Goal: Task Accomplishment & Management: Use online tool/utility

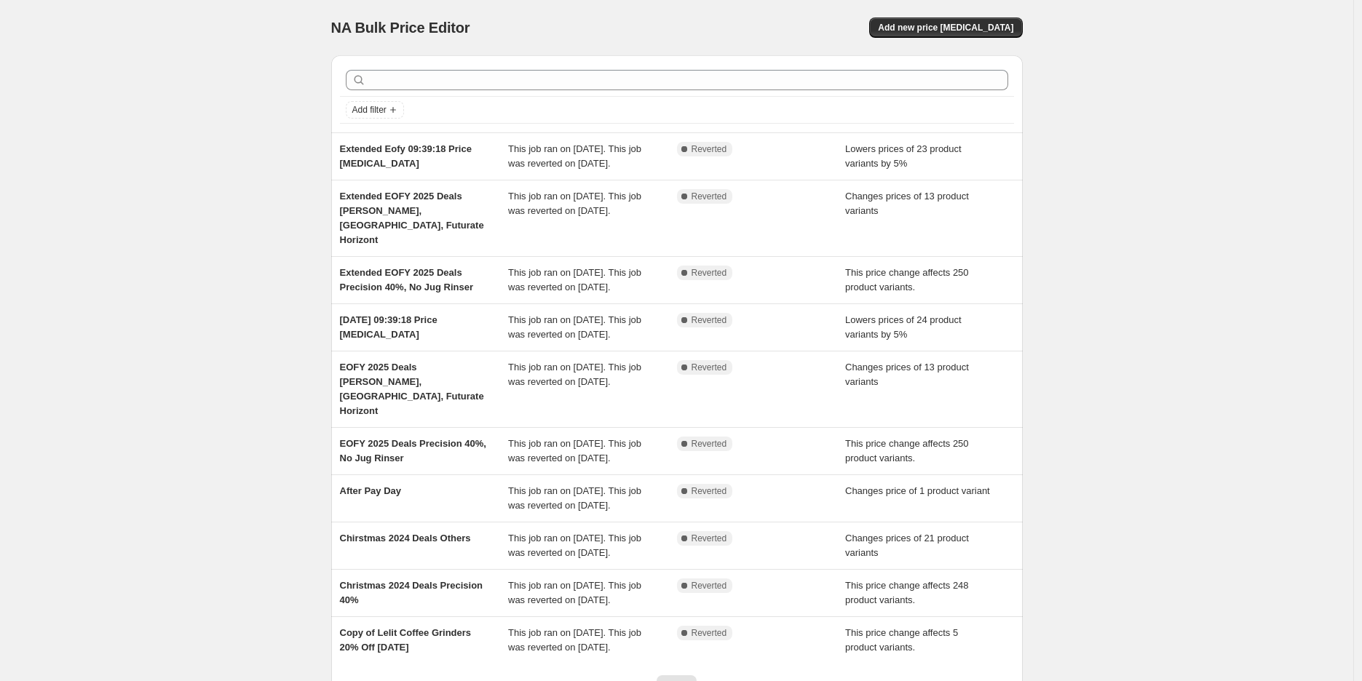
click at [1055, 67] on div "NA Bulk Price Editor. This page is ready NA Bulk Price Editor Add new price [ME…" at bounding box center [676, 404] width 1353 height 808
click at [954, 17] on button "Add new price [MEDICAL_DATA]" at bounding box center [945, 27] width 153 height 20
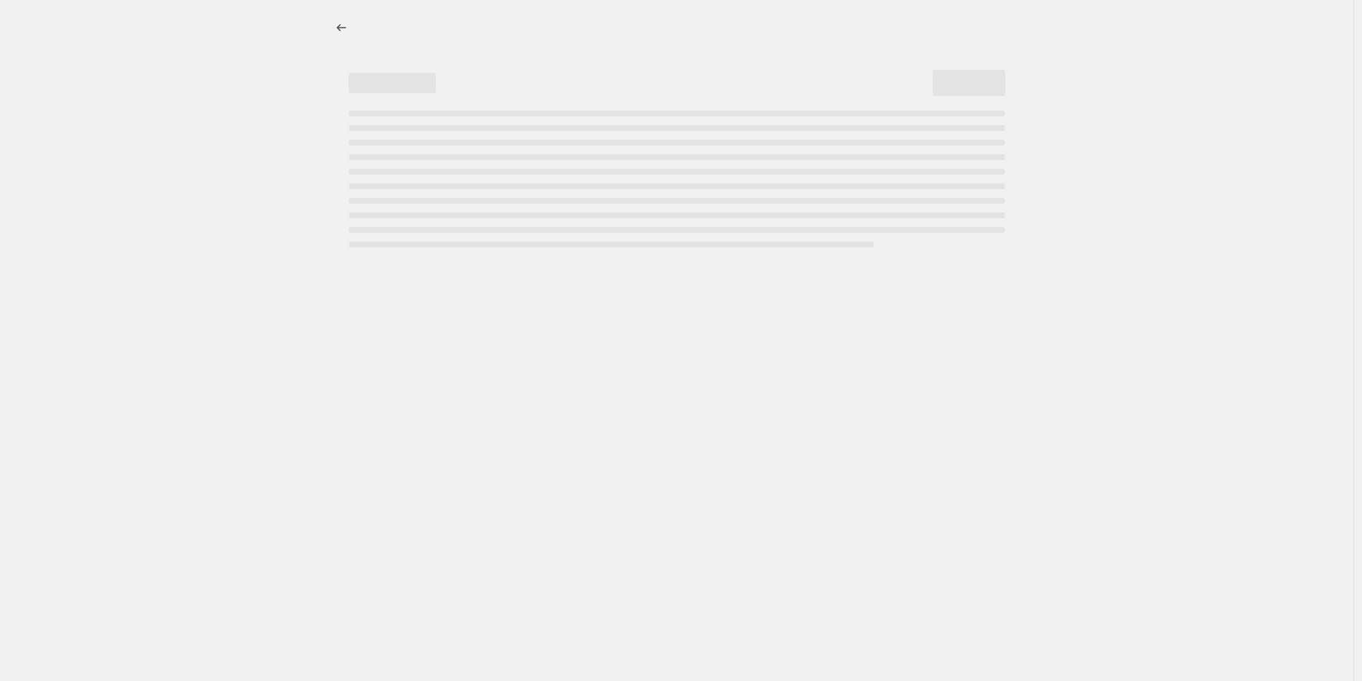
select select "percentage"
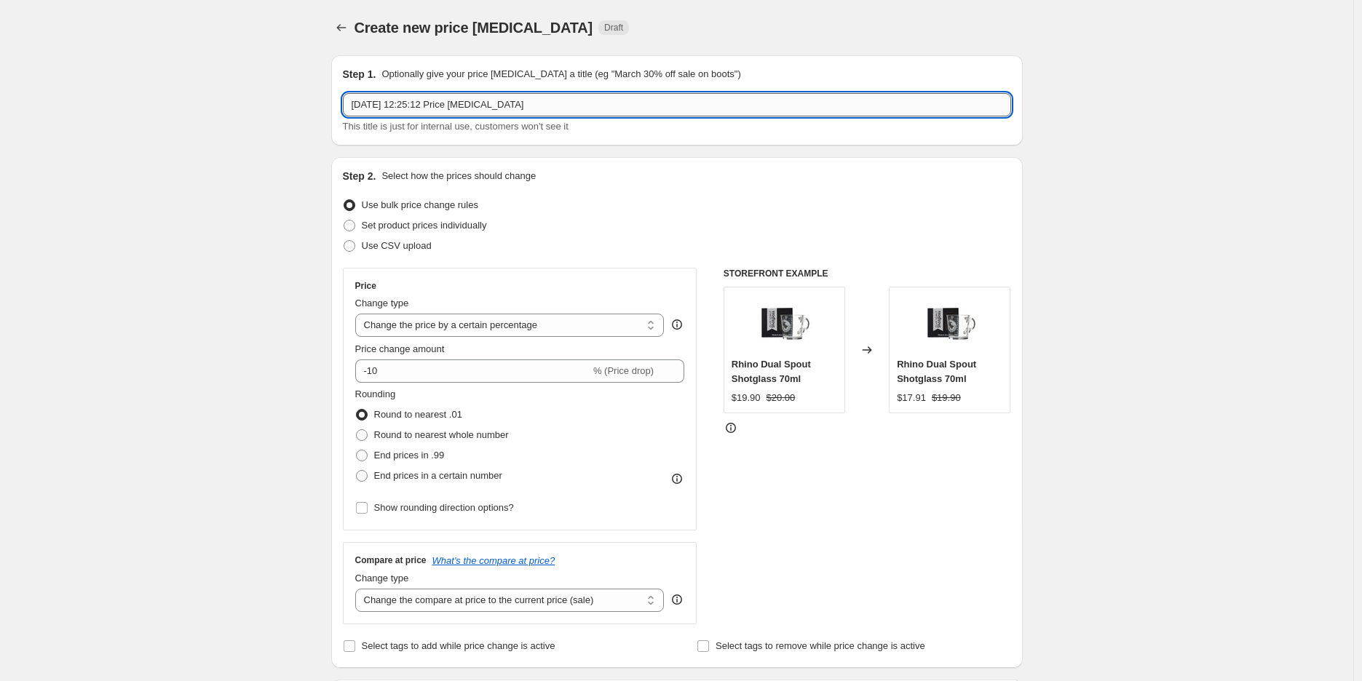
click at [540, 110] on input "[DATE] 12:25:12 Price [MEDICAL_DATA]" at bounding box center [677, 104] width 668 height 23
drag, startPoint x: 540, startPoint y: 110, endPoint x: 262, endPoint y: 77, distance: 280.0
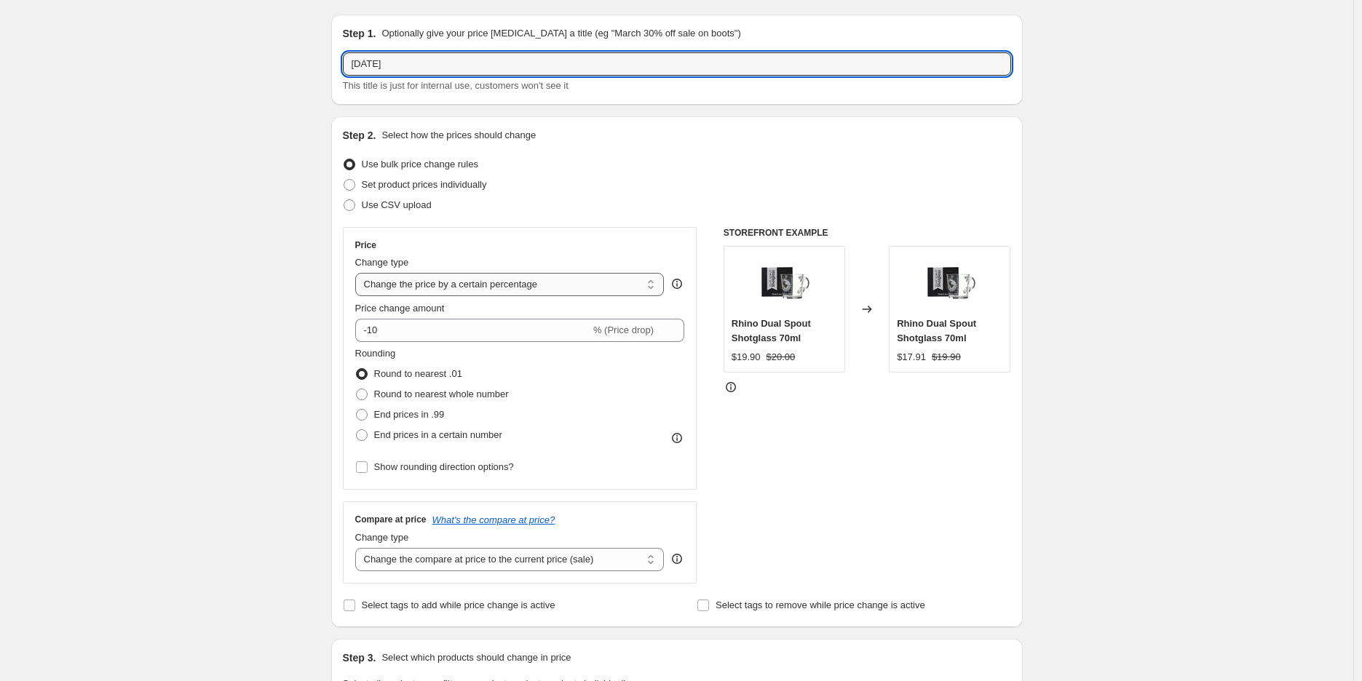
scroll to position [81, 0]
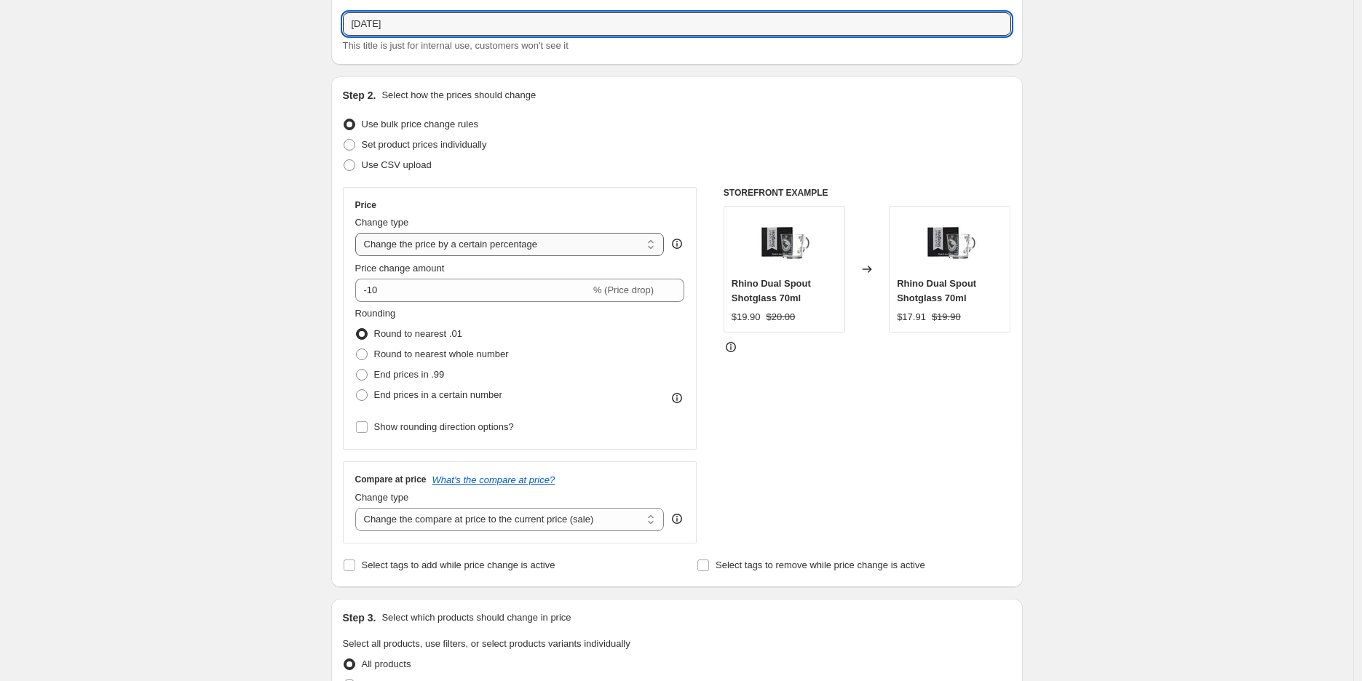
type input "[DATE]"
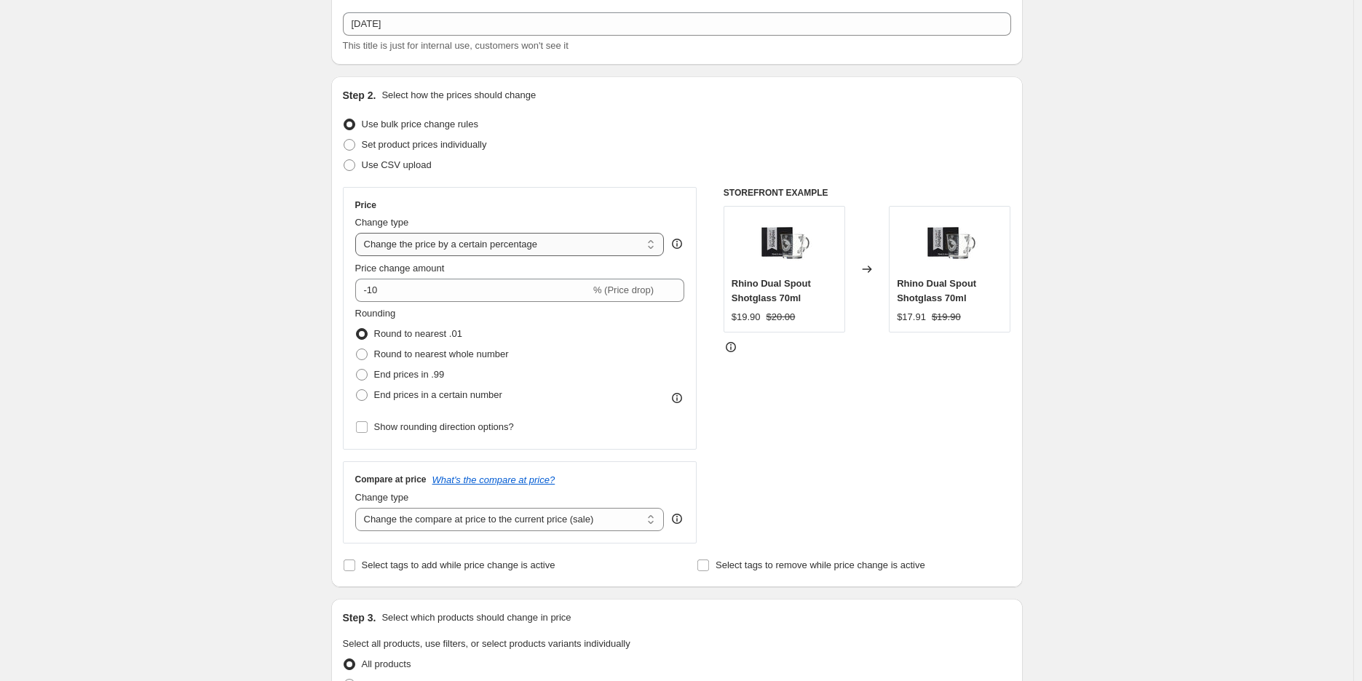
click at [468, 248] on select "Change the price to a certain amount Change the price by a certain amount Chang…" at bounding box center [509, 244] width 309 height 23
select select "pc"
type input "50"
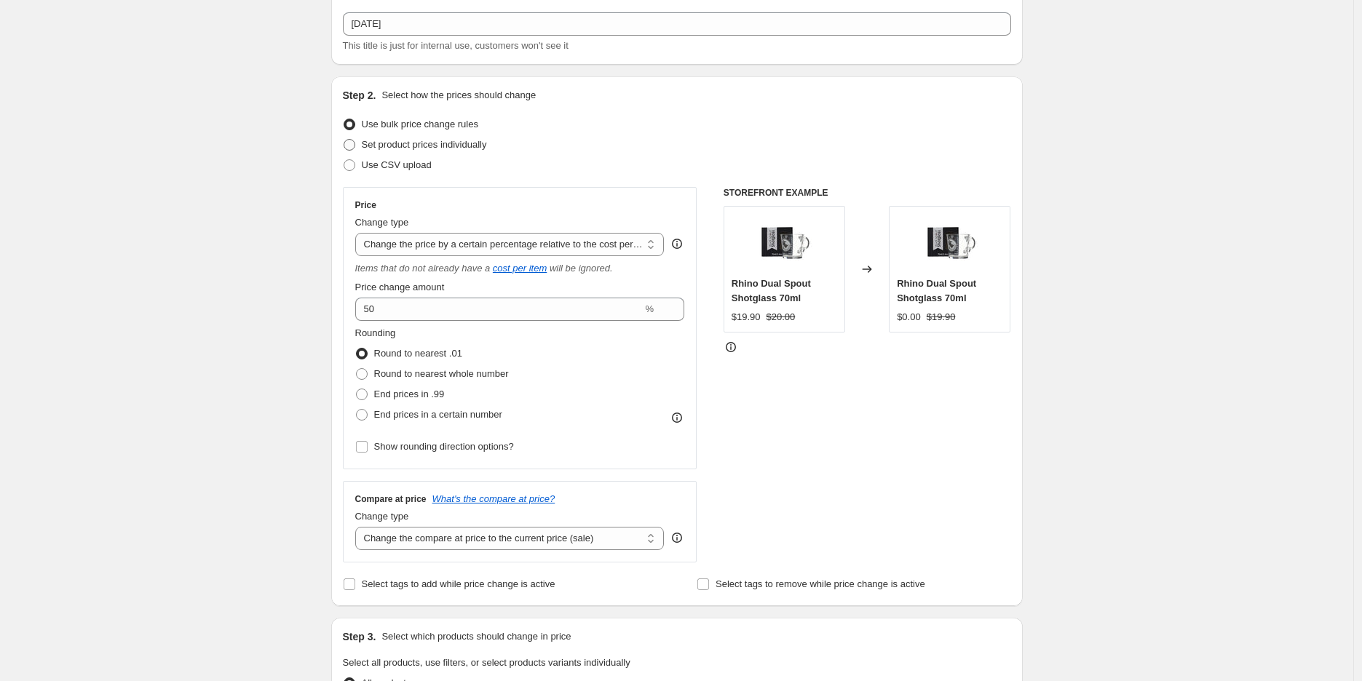
click at [476, 152] on label "Set product prices individually" at bounding box center [415, 145] width 144 height 20
click at [344, 140] on input "Set product prices individually" at bounding box center [344, 139] width 1 height 1
radio input "true"
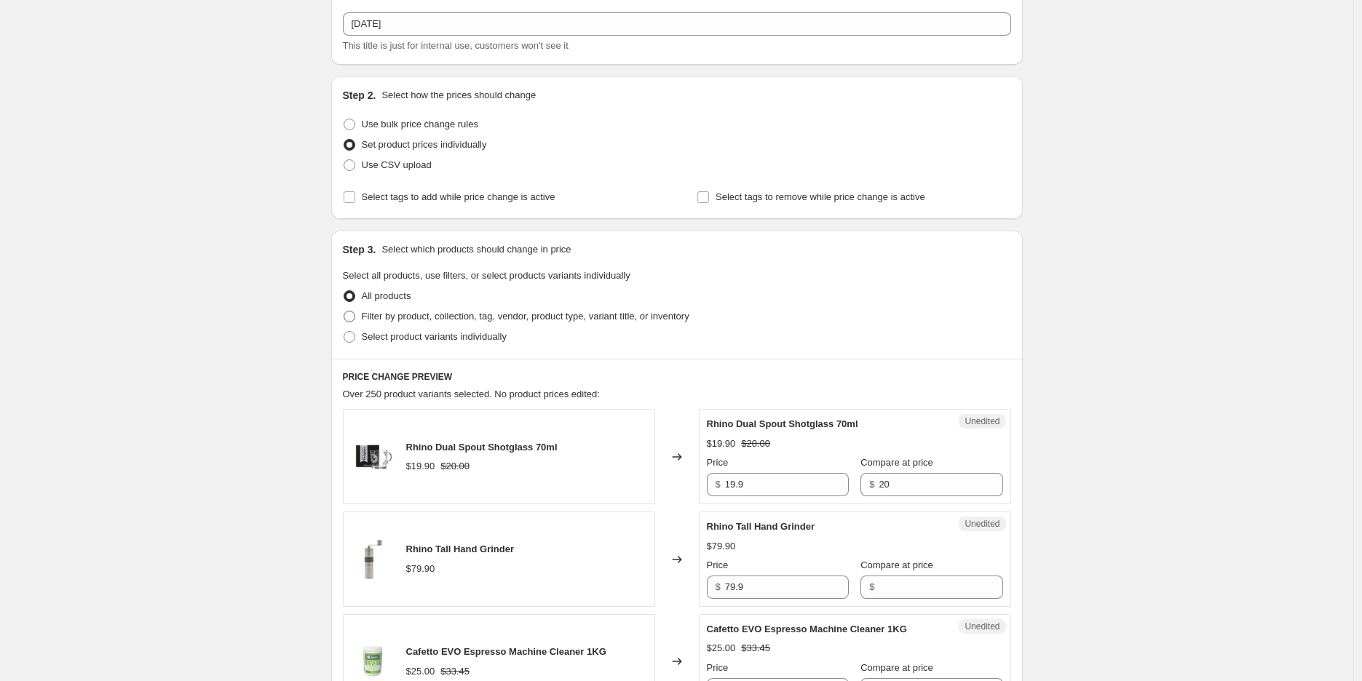
click at [464, 323] on label "Filter by product, collection, tag, vendor, product type, variant title, or inv…" at bounding box center [516, 316] width 346 height 20
click at [344, 312] on input "Filter by product, collection, tag, vendor, product type, variant title, or inv…" at bounding box center [344, 311] width 1 height 1
radio input "true"
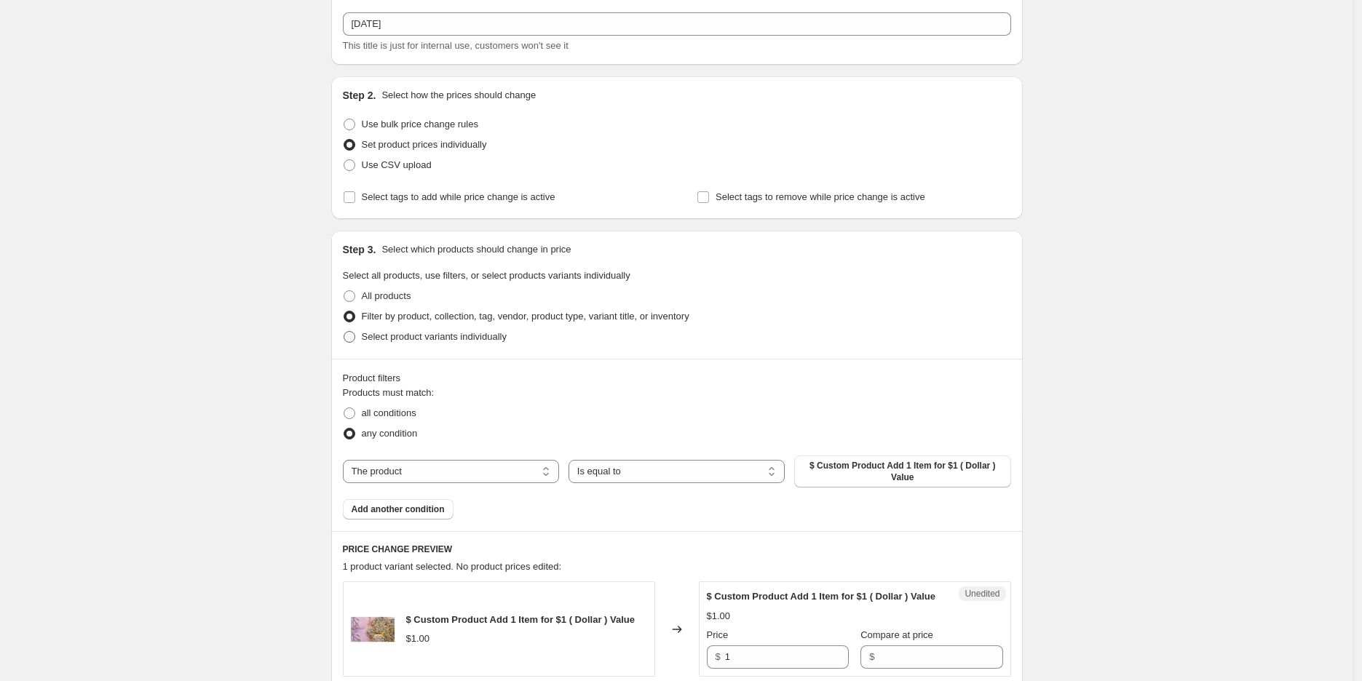
click at [463, 345] on label "Select product variants individually" at bounding box center [425, 337] width 164 height 20
click at [344, 332] on input "Select product variants individually" at bounding box center [344, 331] width 1 height 1
radio input "true"
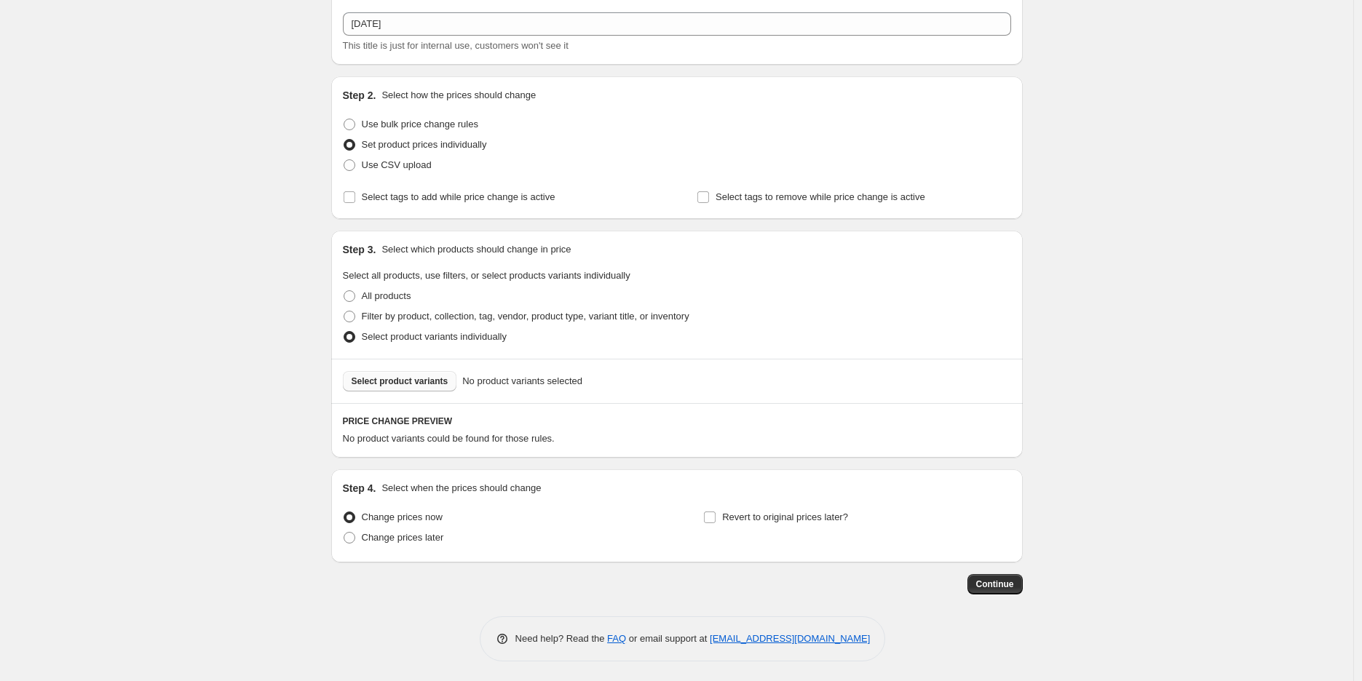
click at [448, 379] on button "Select product variants" at bounding box center [400, 381] width 114 height 20
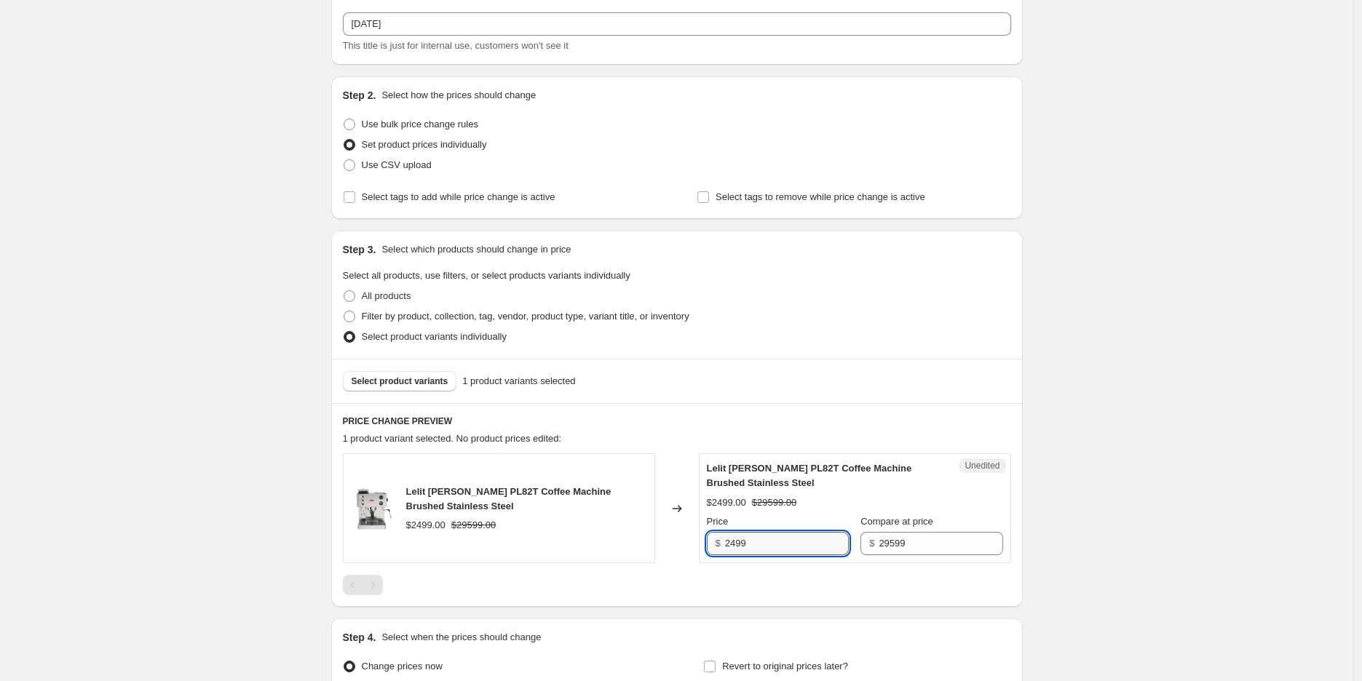
click at [787, 549] on input "2499" at bounding box center [787, 543] width 124 height 23
paste input "079.00"
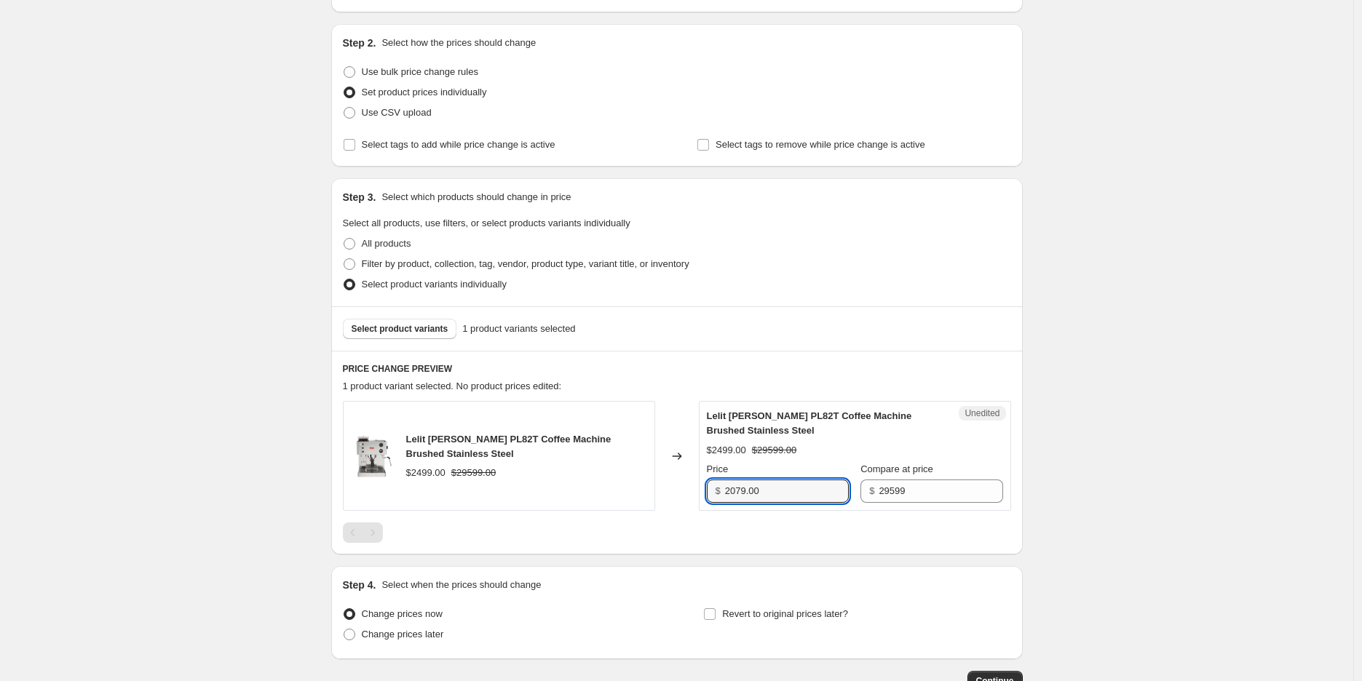
scroll to position [162, 0]
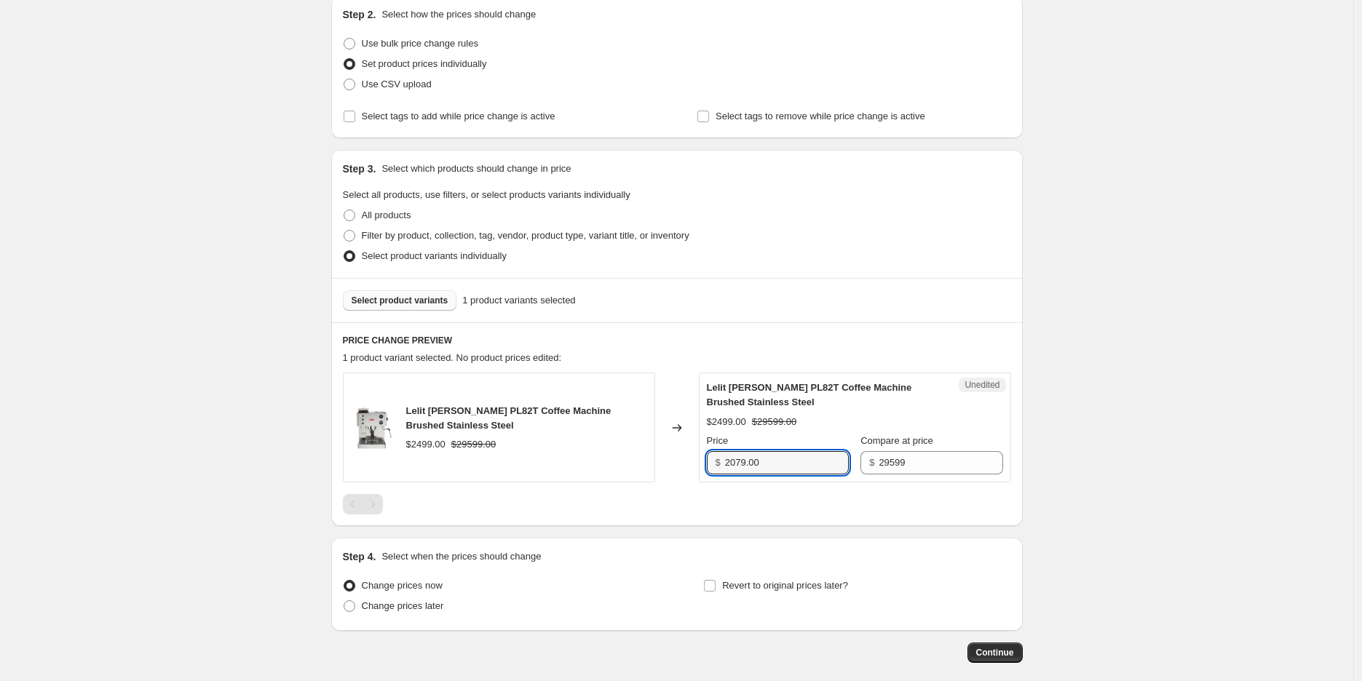
type input "2079.00"
click at [431, 304] on span "Select product variants" at bounding box center [400, 301] width 97 height 12
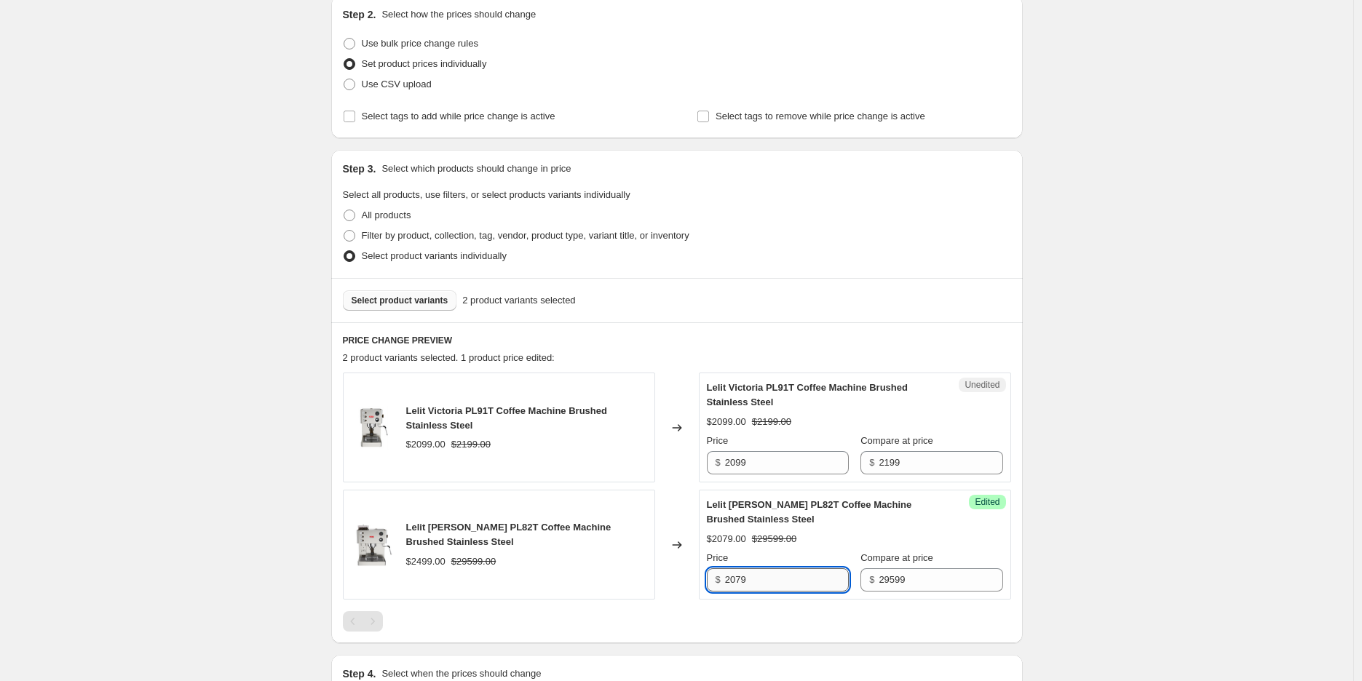
click at [754, 590] on input "2079" at bounding box center [787, 579] width 124 height 23
paste input "1759.00"
type input "2079"
click at [763, 453] on input "2099" at bounding box center [787, 462] width 124 height 23
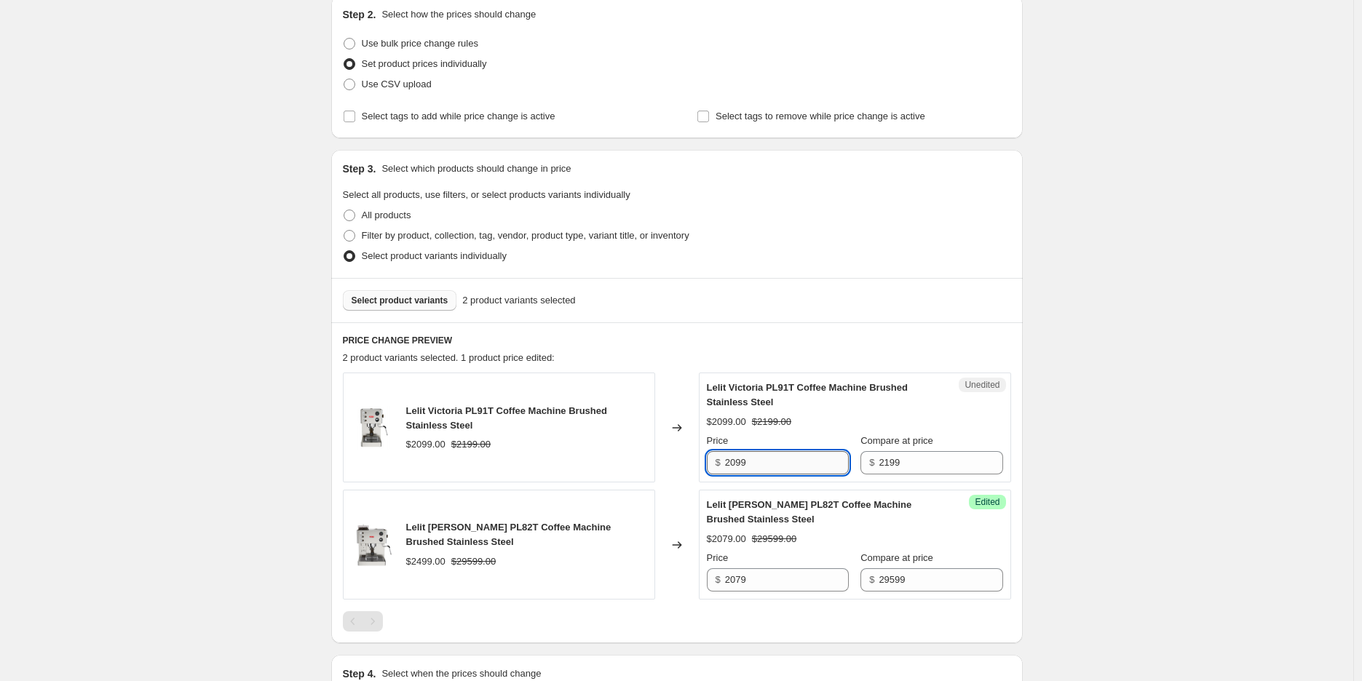
click at [763, 453] on input "2099" at bounding box center [787, 462] width 124 height 23
paste input "1759.00"
type input "1759.00"
click at [1241, 472] on div "Create new price [MEDICAL_DATA]. This page is ready Create new price [MEDICAL_D…" at bounding box center [676, 353] width 1353 height 1031
click at [445, 315] on div "Select product variants 2 product variants selected" at bounding box center [676, 300] width 691 height 44
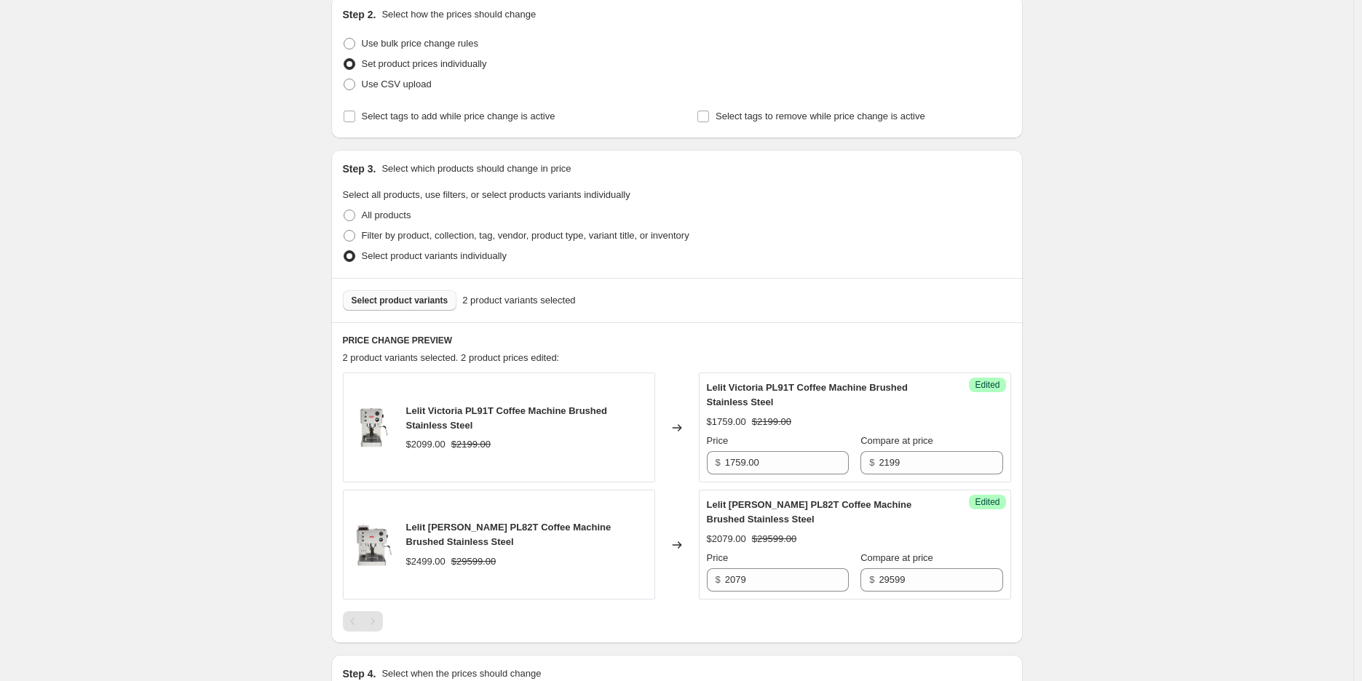
click at [440, 310] on div "Select product variants 2 product variants selected" at bounding box center [676, 300] width 691 height 44
click at [444, 306] on span "Select product variants" at bounding box center [400, 301] width 97 height 12
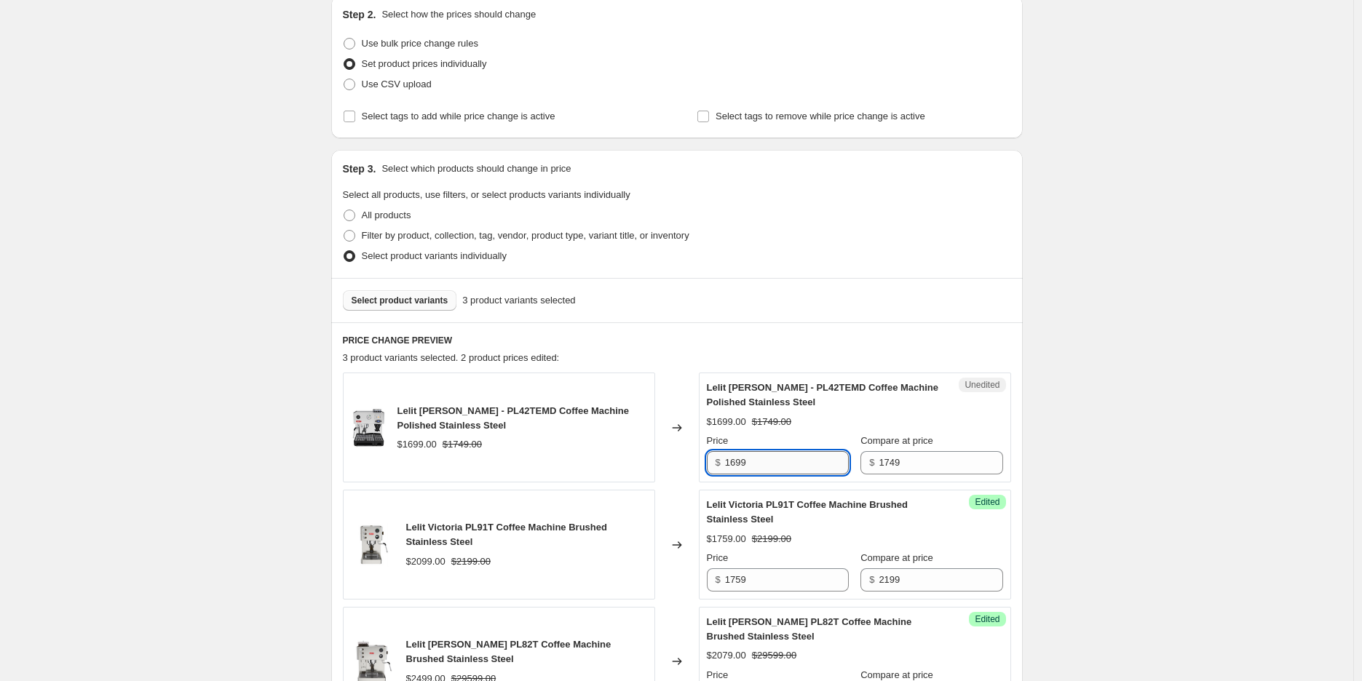
click at [777, 459] on input "1699" at bounding box center [787, 462] width 124 height 23
paste input "399.00"
type input "1399.00"
click at [1297, 298] on div "Create new price [MEDICAL_DATA]. This page is ready Create new price [MEDICAL_D…" at bounding box center [676, 412] width 1353 height 1148
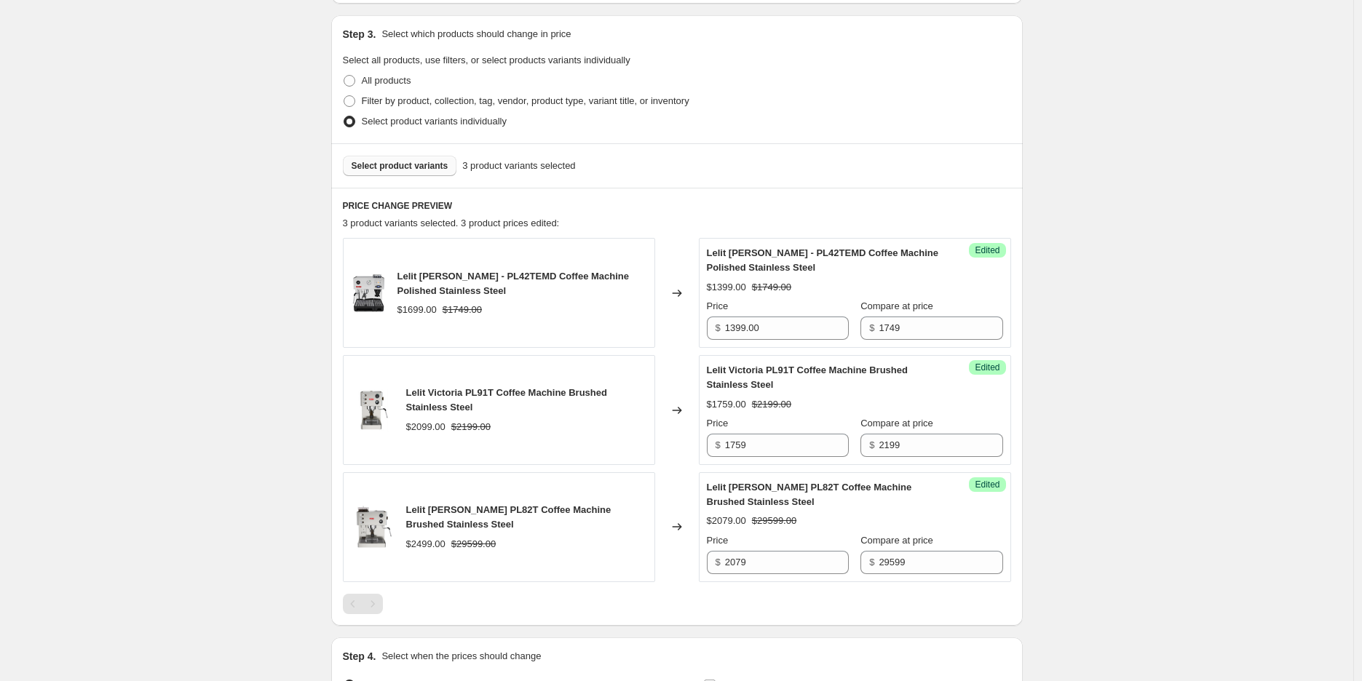
scroll to position [323, 0]
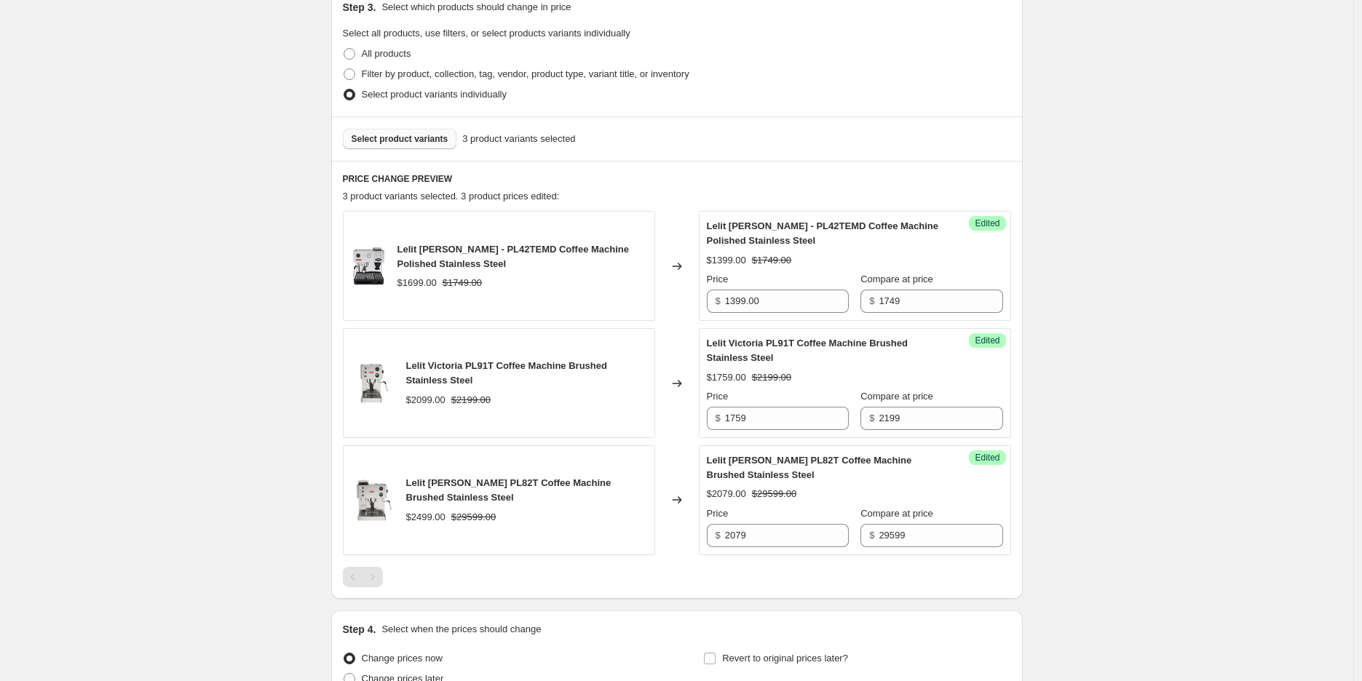
click at [419, 138] on span "Select product variants" at bounding box center [400, 139] width 97 height 12
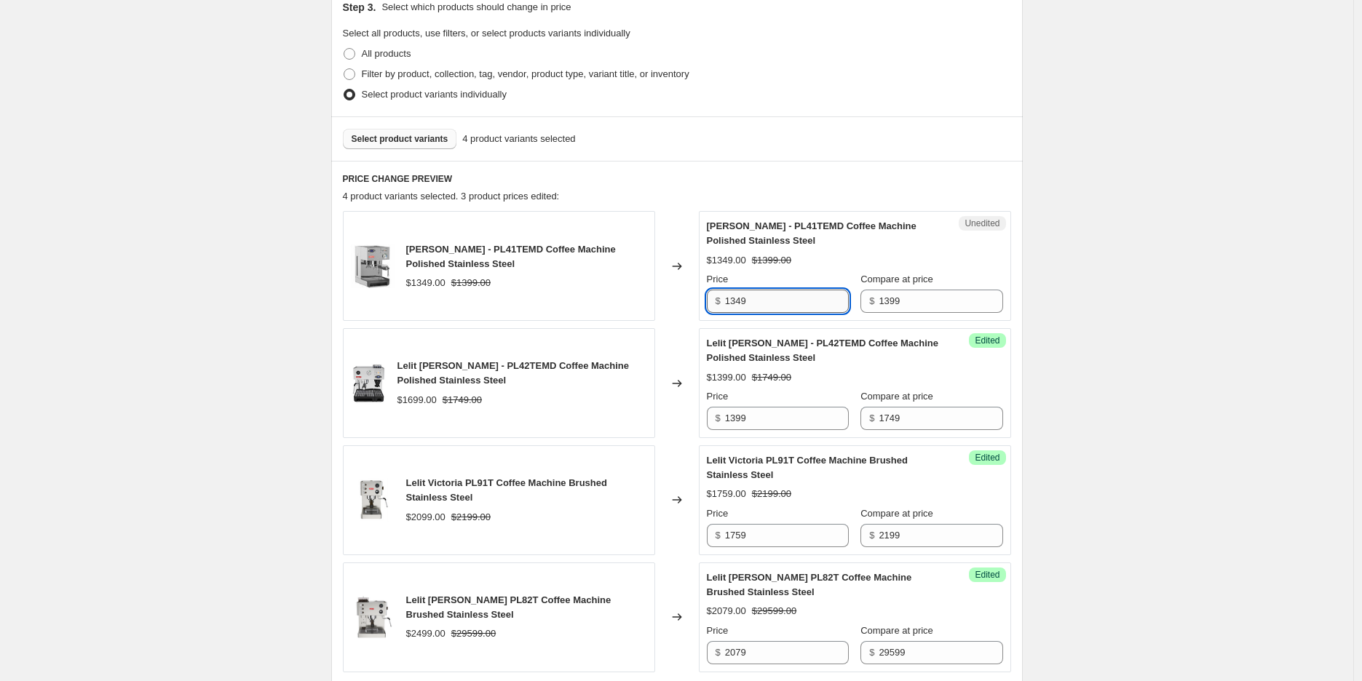
click at [784, 293] on input "1349" at bounding box center [787, 301] width 124 height 23
paste input "119.00"
type input "1119.00"
click at [439, 139] on span "Select product variants" at bounding box center [400, 139] width 97 height 12
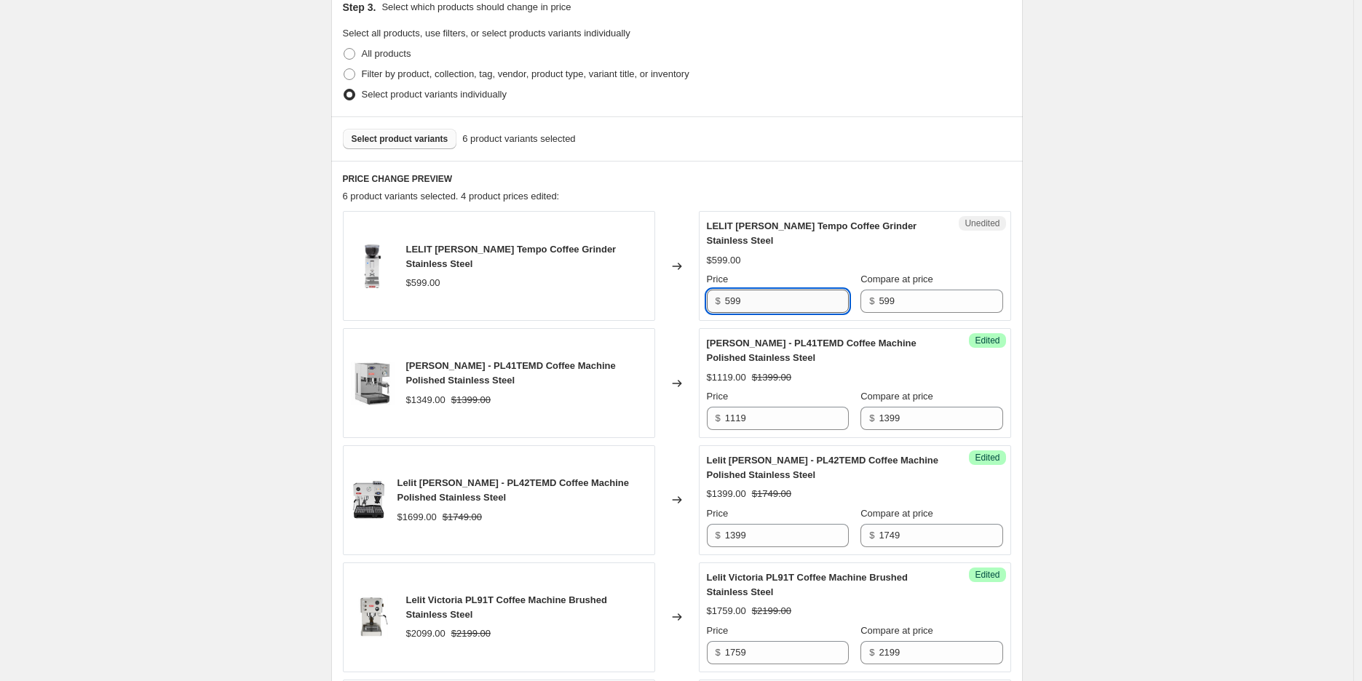
click at [753, 301] on input "599" at bounding box center [787, 301] width 124 height 23
paste input "479.00"
type input "479.00"
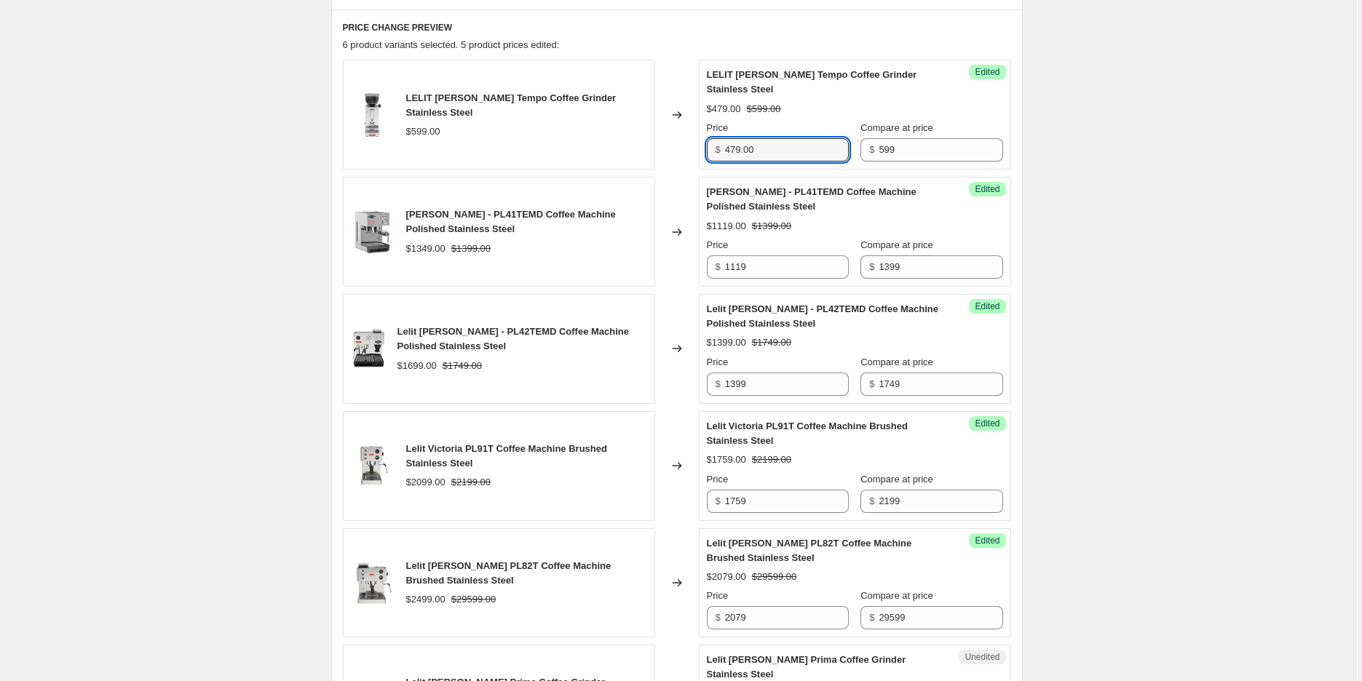
scroll to position [646, 0]
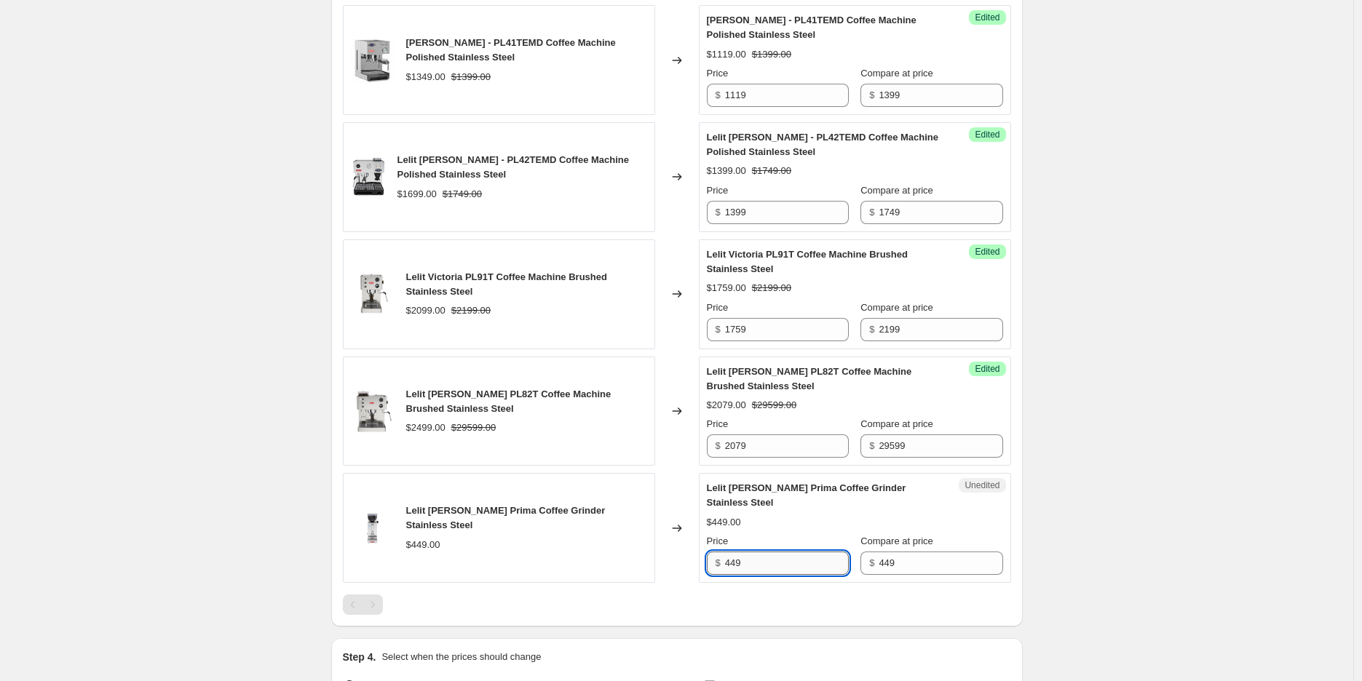
click at [782, 552] on input "449" at bounding box center [787, 563] width 124 height 23
paste input "359.00"
type input "359.00"
click at [1112, 258] on div "Create new price [MEDICAL_DATA]. This page is ready Create new price [MEDICAL_D…" at bounding box center [676, 103] width 1353 height 1499
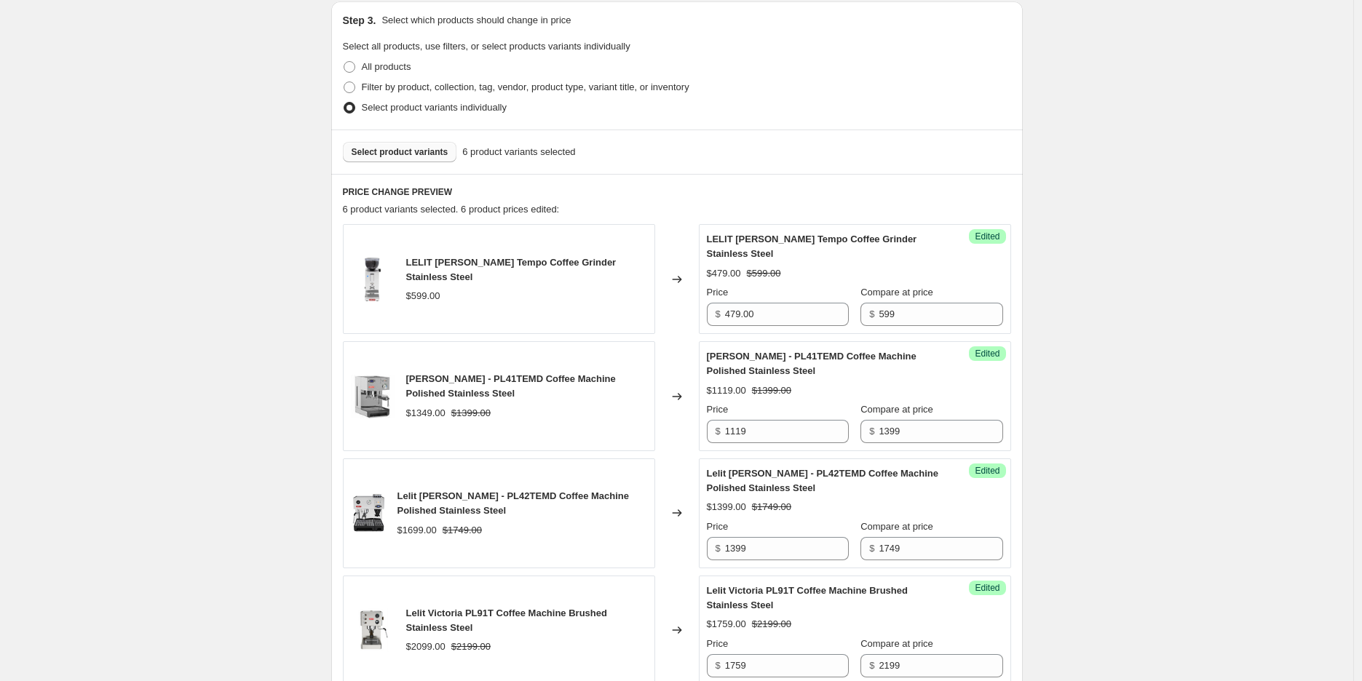
scroll to position [156, 0]
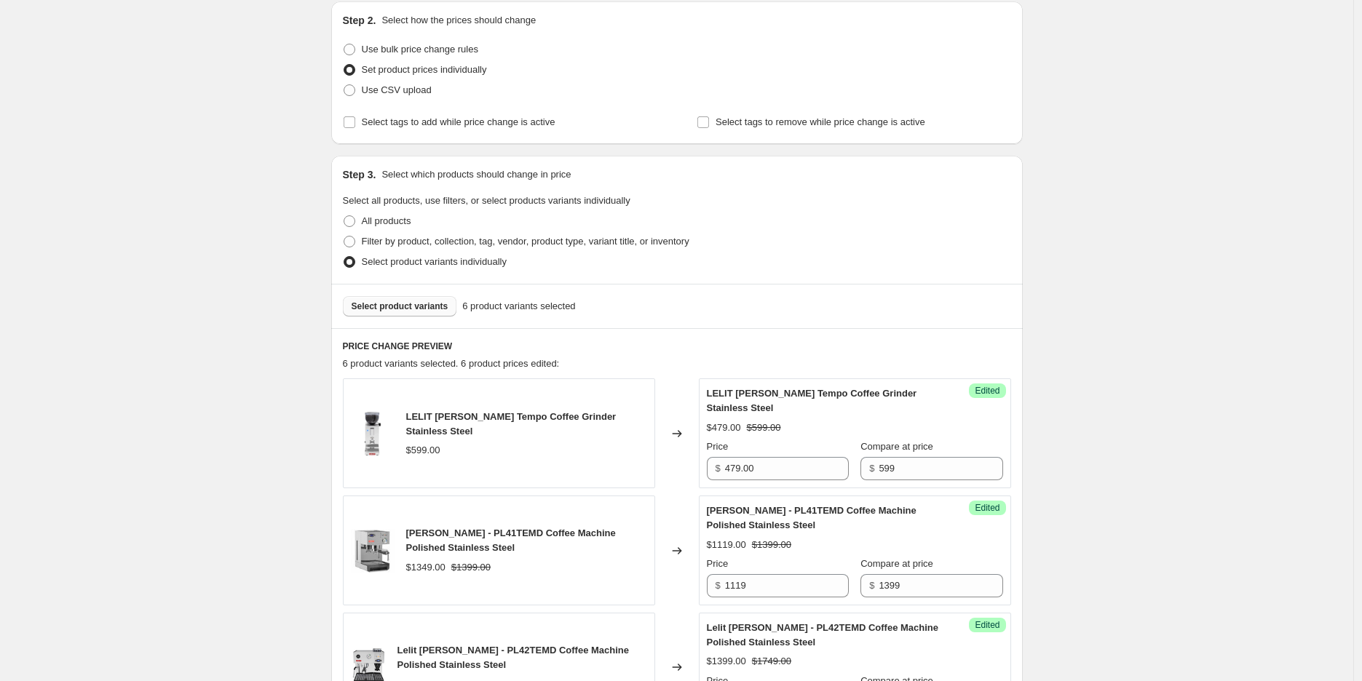
click at [435, 301] on span "Select product variants" at bounding box center [400, 307] width 97 height 12
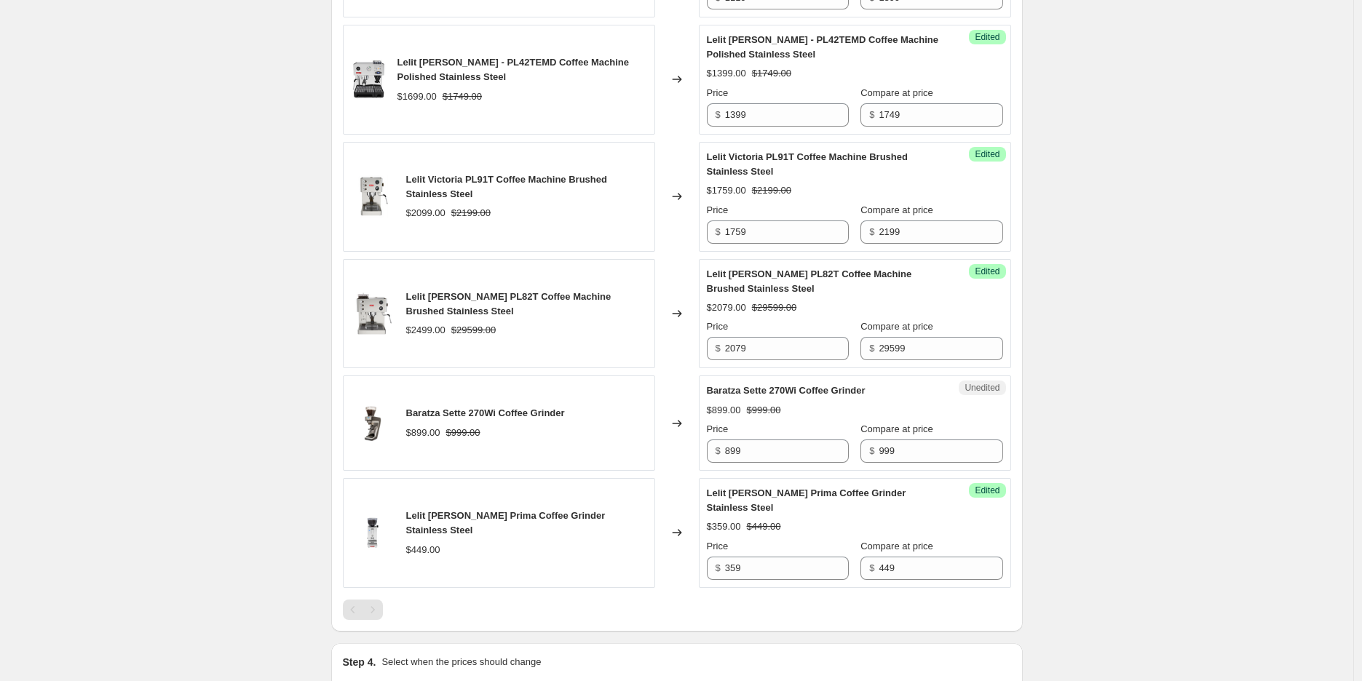
scroll to position [722, 0]
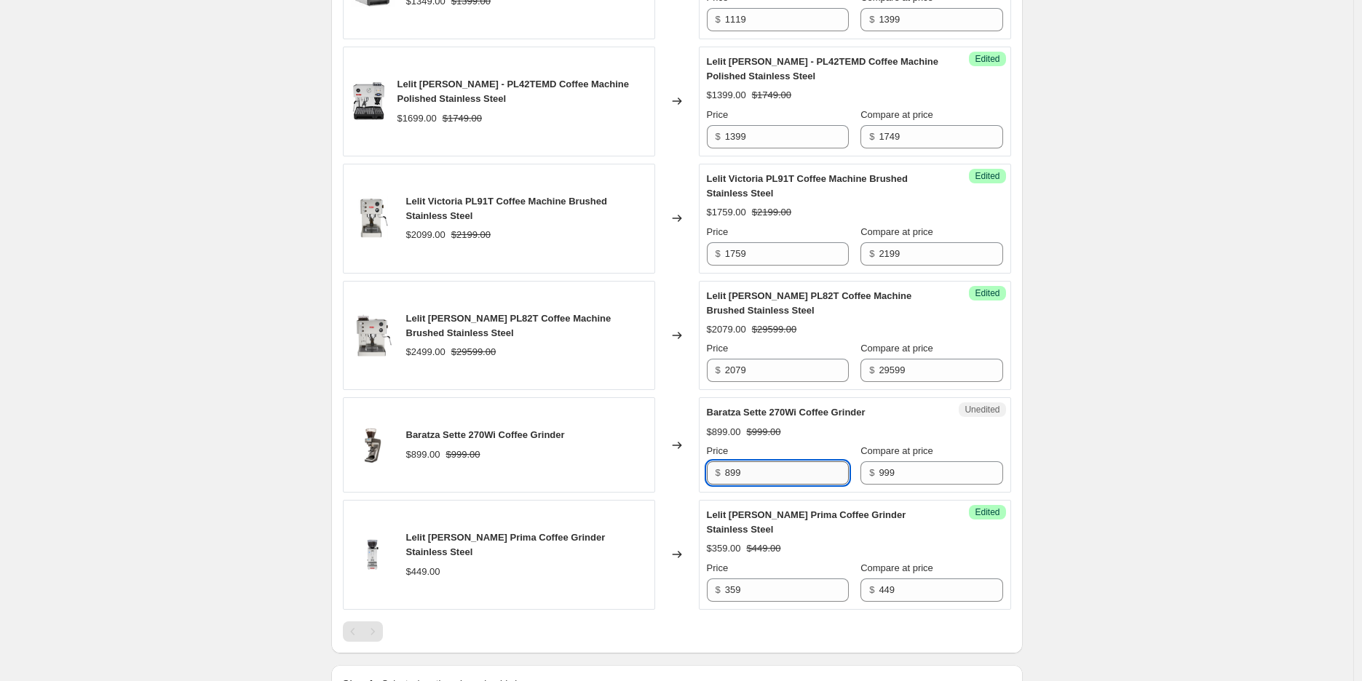
click at [794, 470] on input "899" at bounding box center [787, 472] width 124 height 23
paste input "799.00"
type input "799.00"
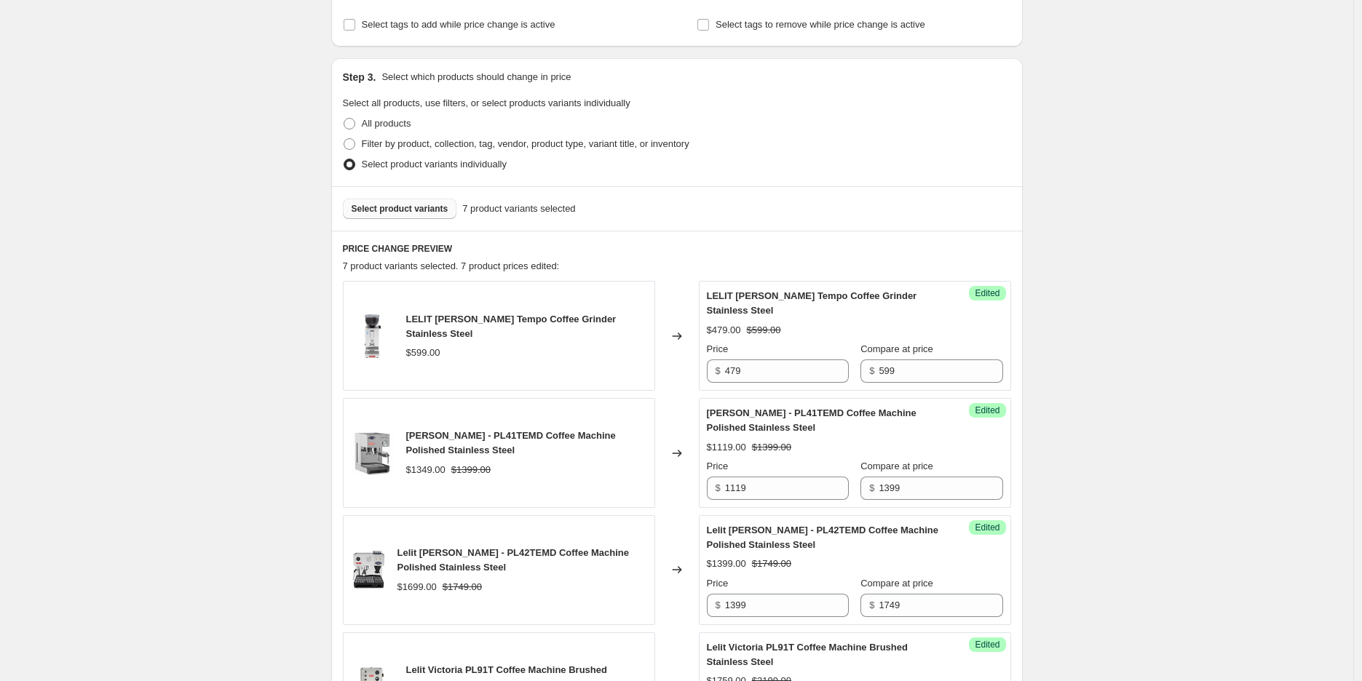
scroll to position [156, 0]
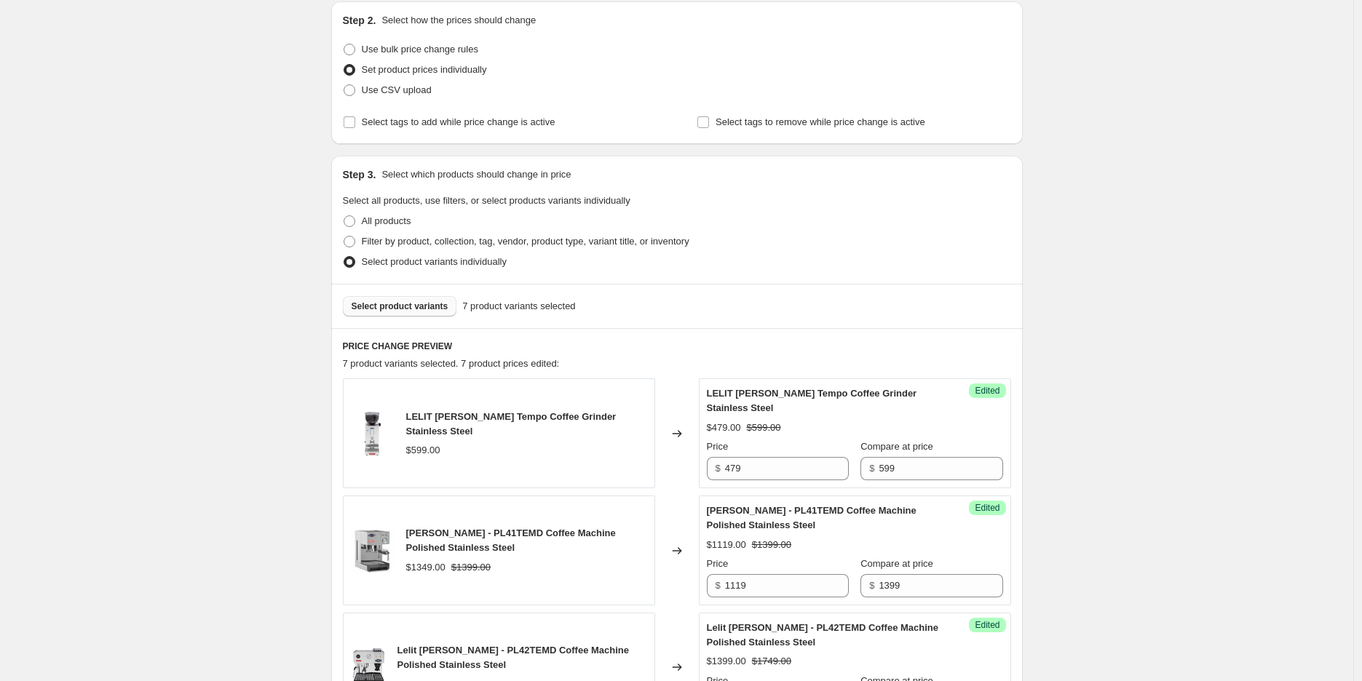
click at [430, 306] on span "Select product variants" at bounding box center [400, 307] width 97 height 12
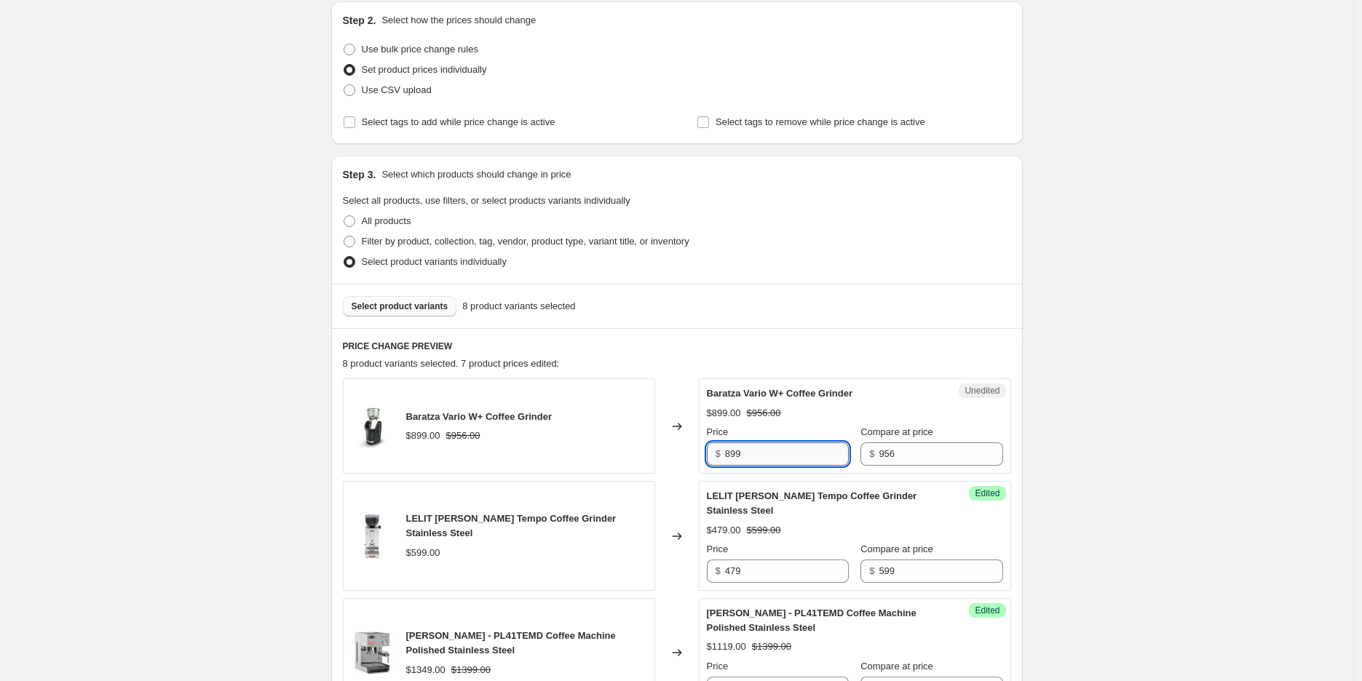
click at [777, 453] on input "899" at bounding box center [787, 454] width 124 height 23
paste input "759.00"
type input "759.00"
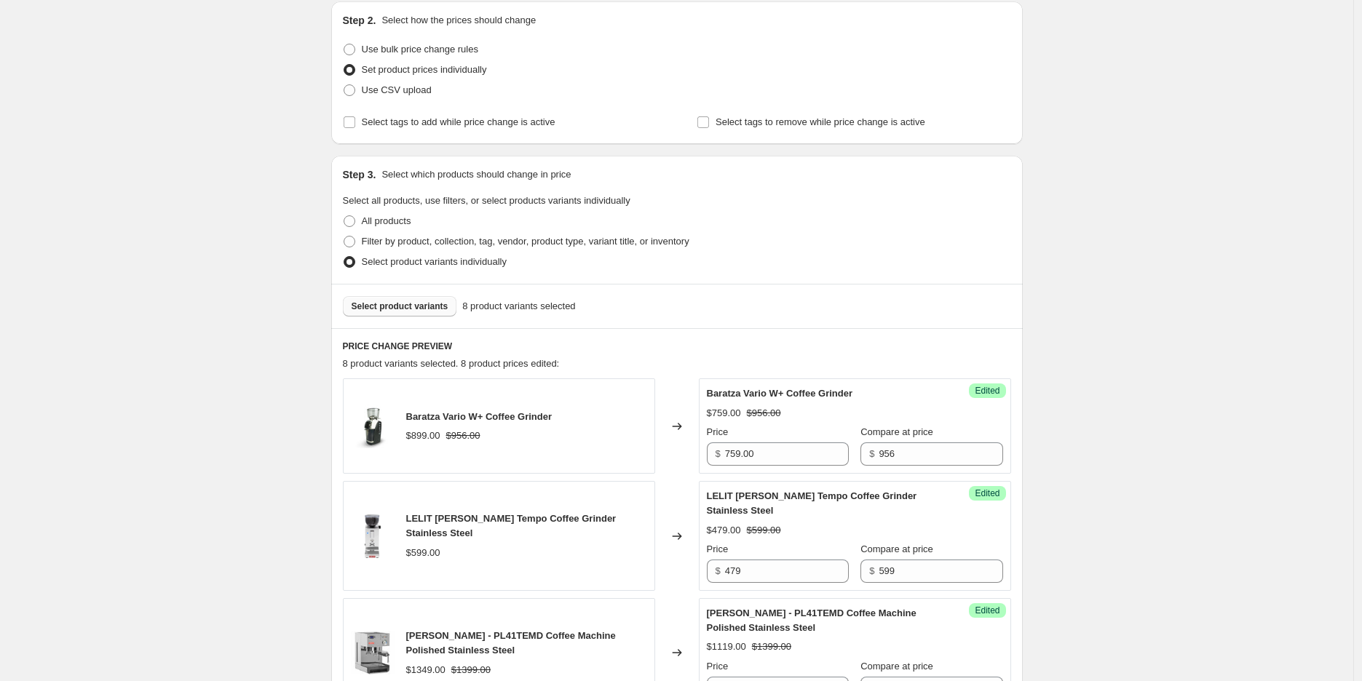
click at [422, 317] on div "Select product variants 8 product variants selected" at bounding box center [676, 306] width 691 height 44
click at [427, 312] on span "Select product variants" at bounding box center [400, 307] width 97 height 12
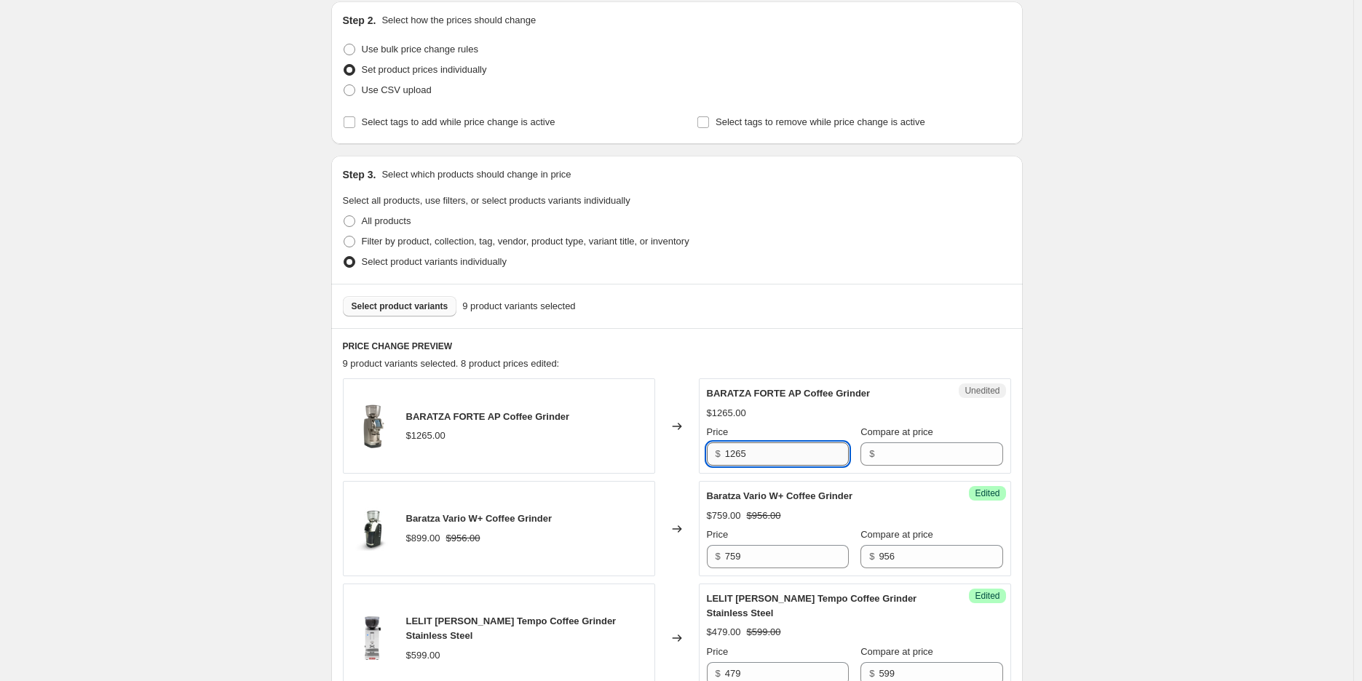
click at [786, 454] on input "1265" at bounding box center [787, 454] width 124 height 23
paste input "039.00"
type input "1039.00"
click at [441, 303] on span "Select product variants" at bounding box center [400, 307] width 97 height 12
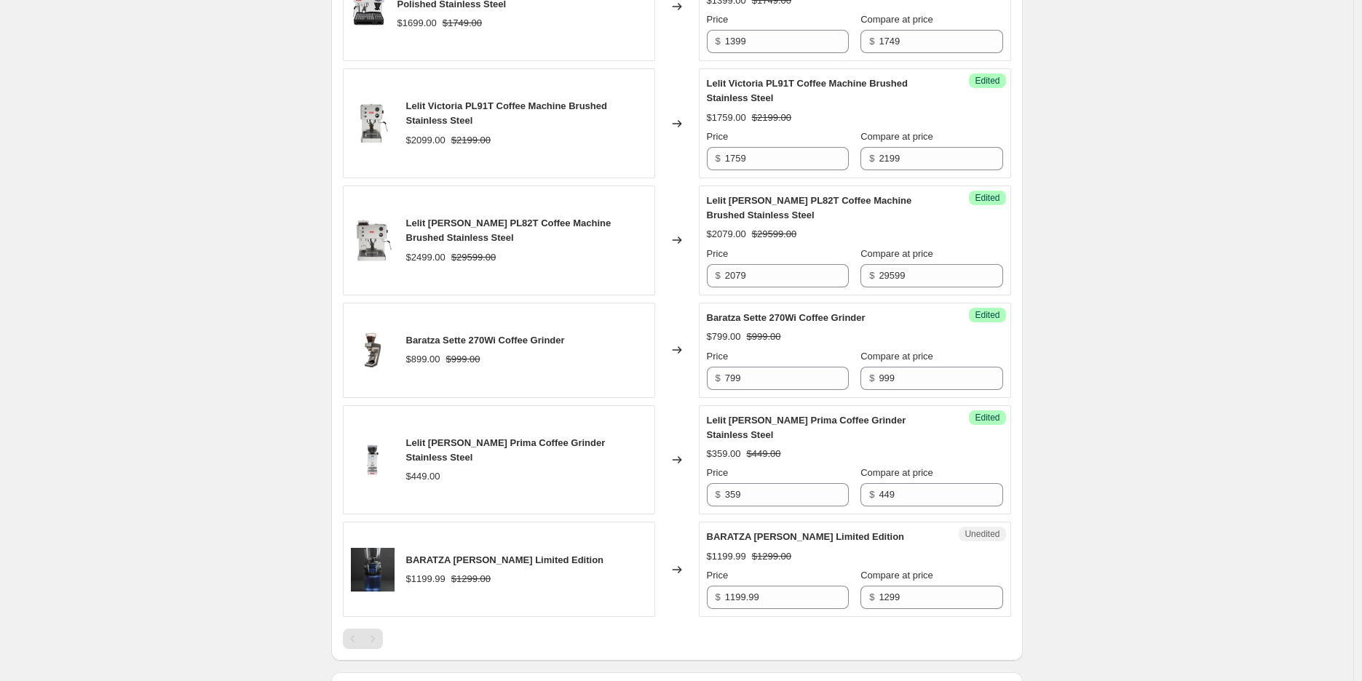
scroll to position [1045, 0]
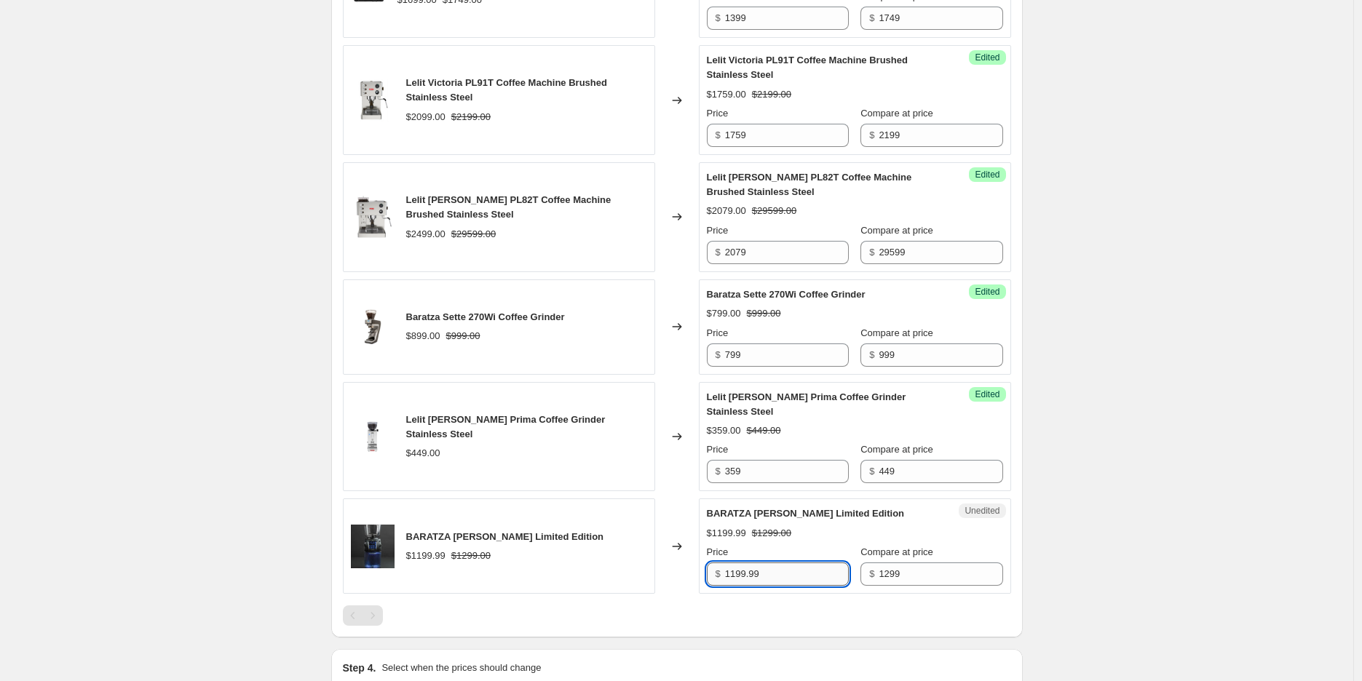
click at [760, 563] on input "1199.99" at bounding box center [787, 574] width 124 height 23
paste input "039.00"
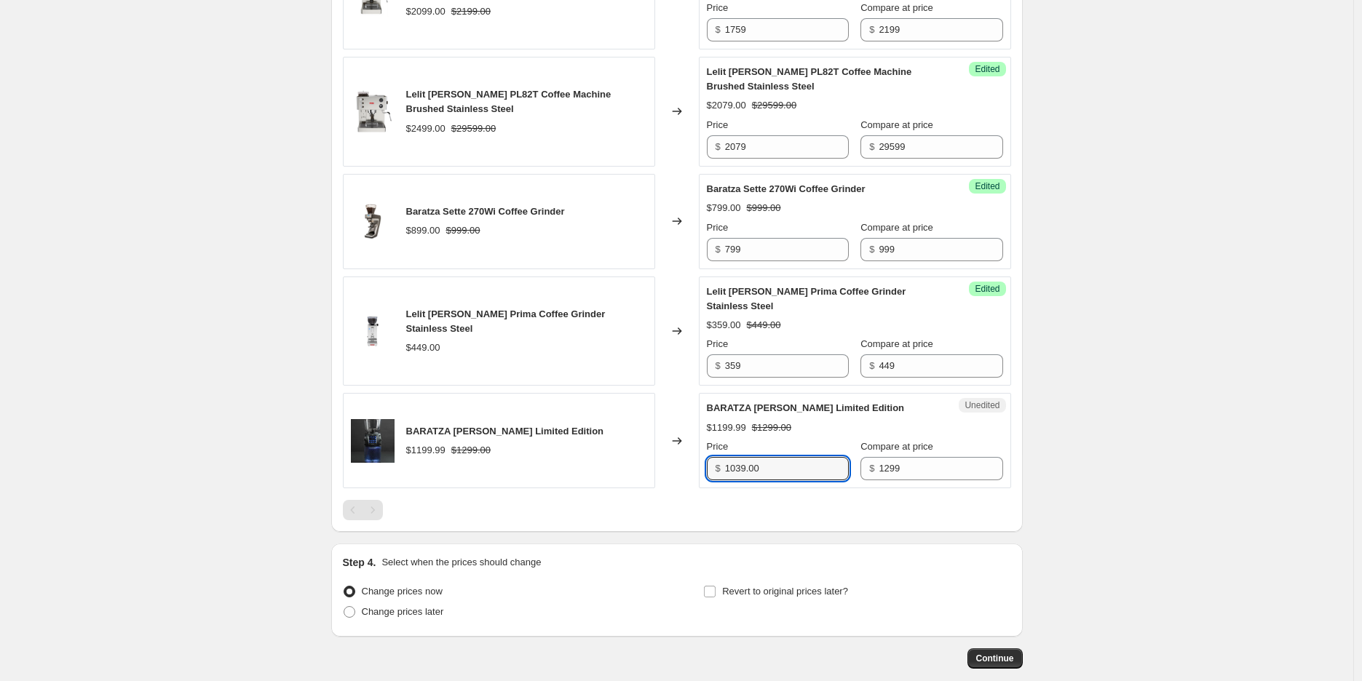
scroll to position [1207, 0]
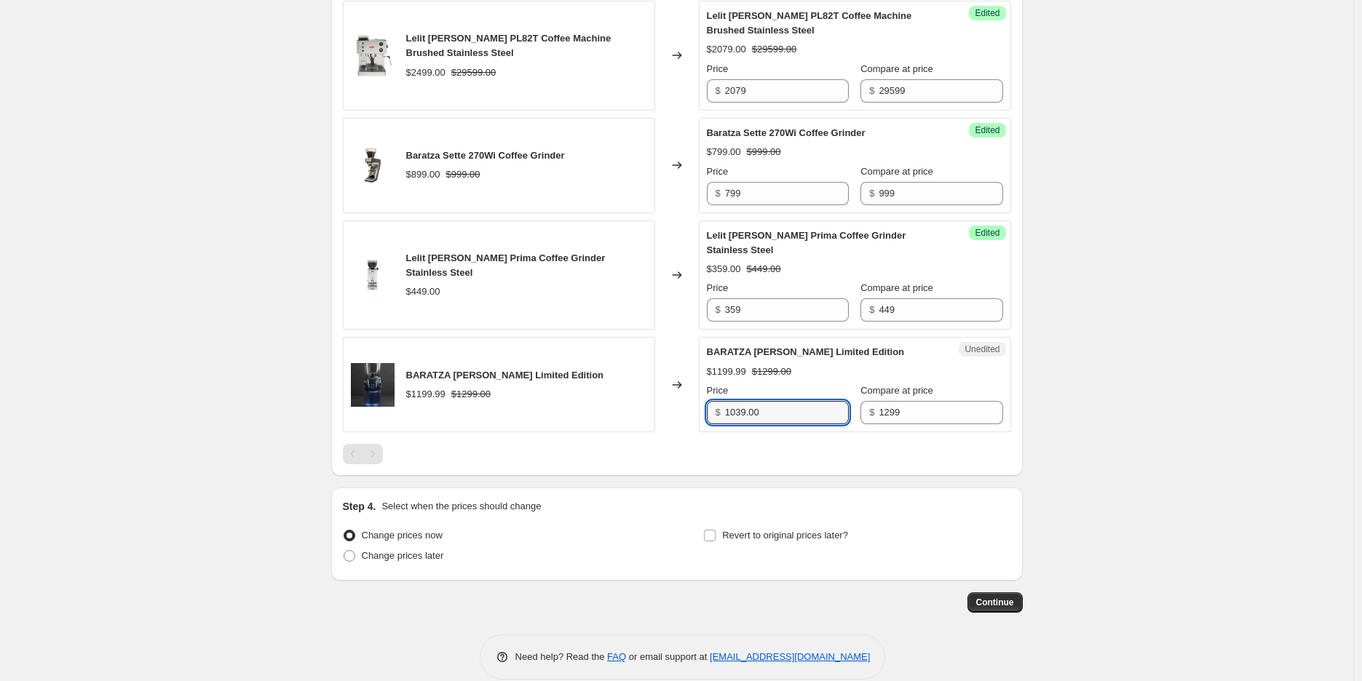
type input "1039.00"
click at [891, 385] on span "Compare at price" at bounding box center [896, 390] width 73 height 11
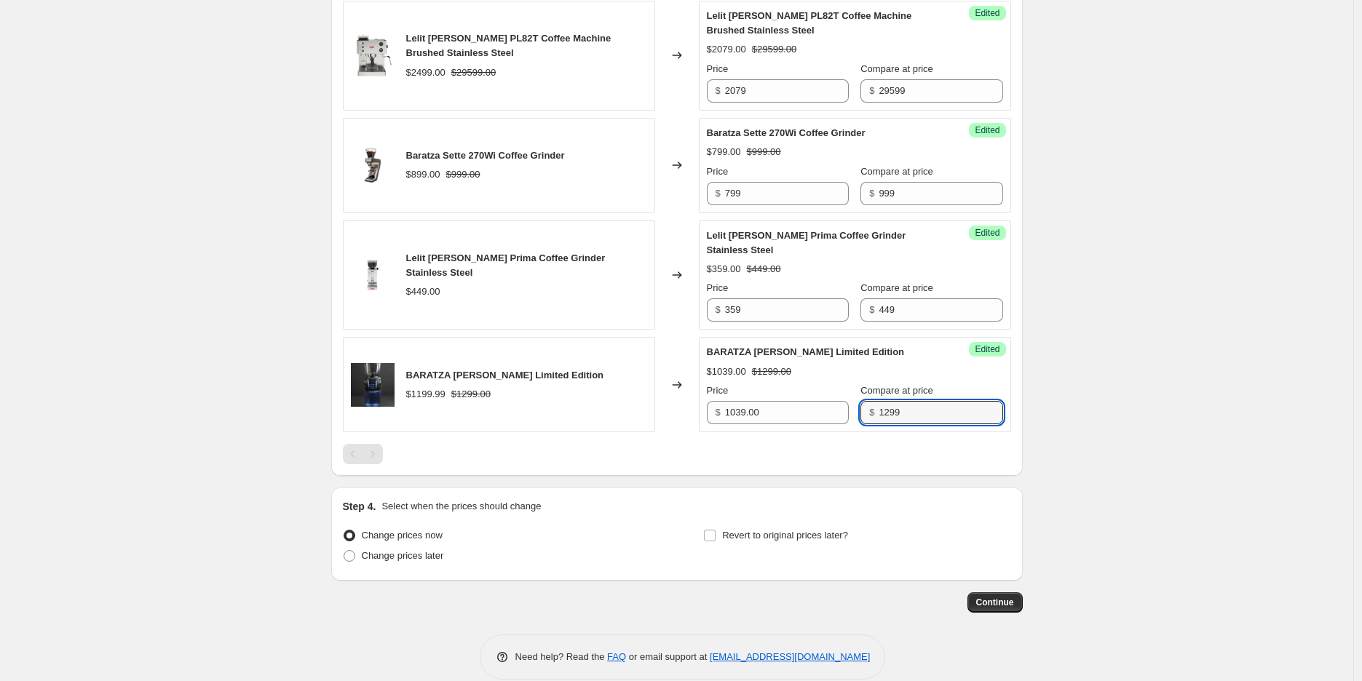
click at [891, 401] on input "1299" at bounding box center [941, 412] width 124 height 23
click at [891, 385] on span "Compare at price" at bounding box center [896, 390] width 73 height 11
click at [891, 401] on input "1299" at bounding box center [941, 412] width 124 height 23
click at [885, 403] on input "1299" at bounding box center [941, 412] width 124 height 23
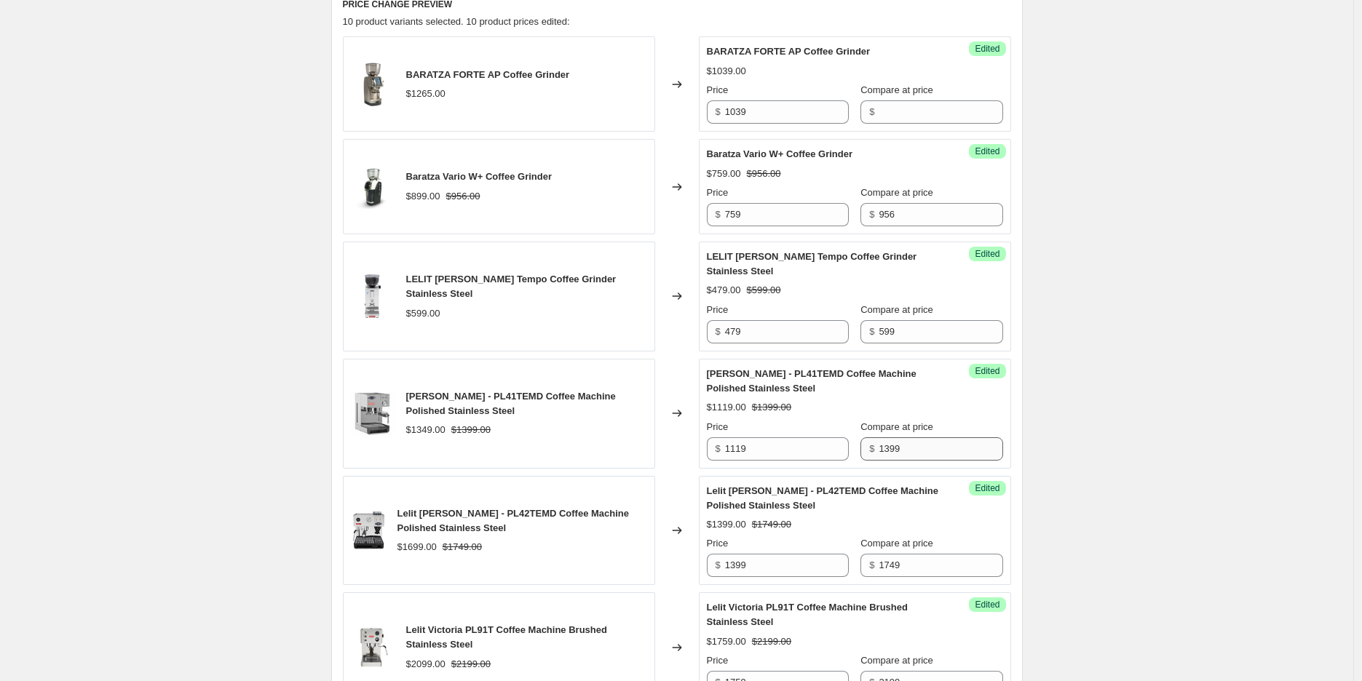
scroll to position [398, 0]
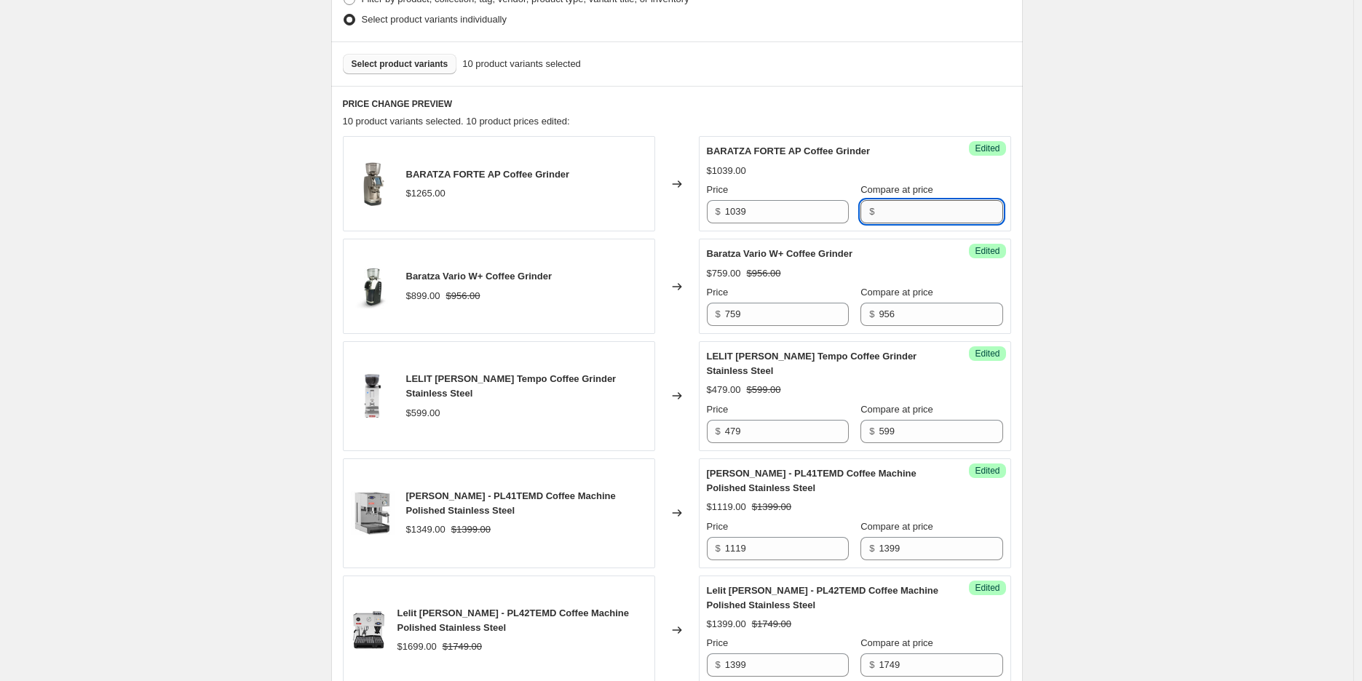
click at [889, 208] on input "Compare at price" at bounding box center [941, 211] width 124 height 23
paste input "1299"
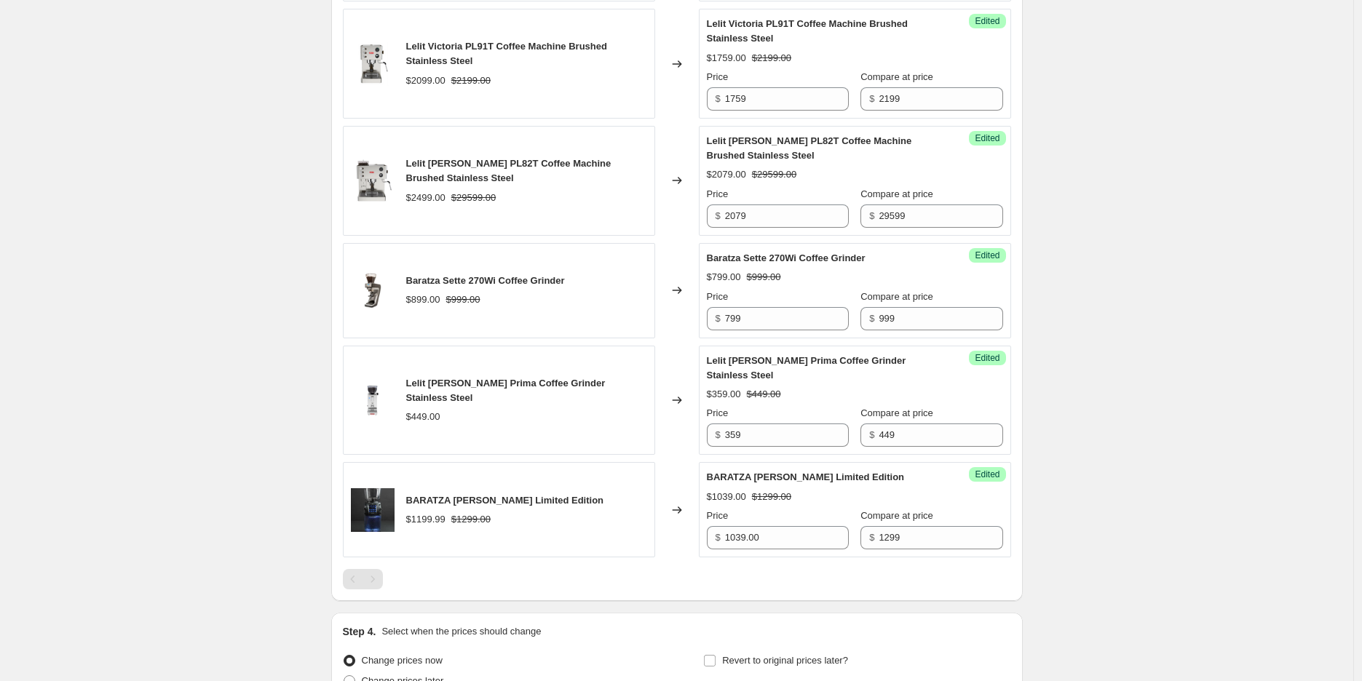
scroll to position [1207, 0]
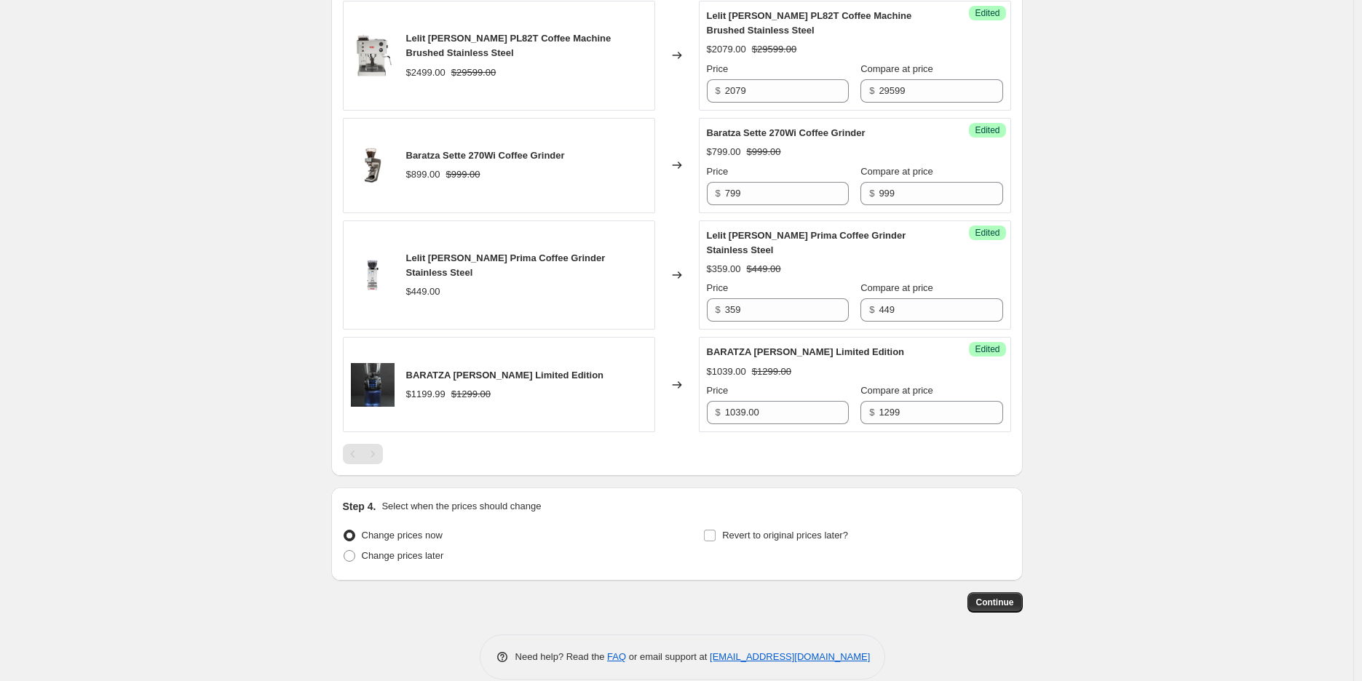
type input "1299"
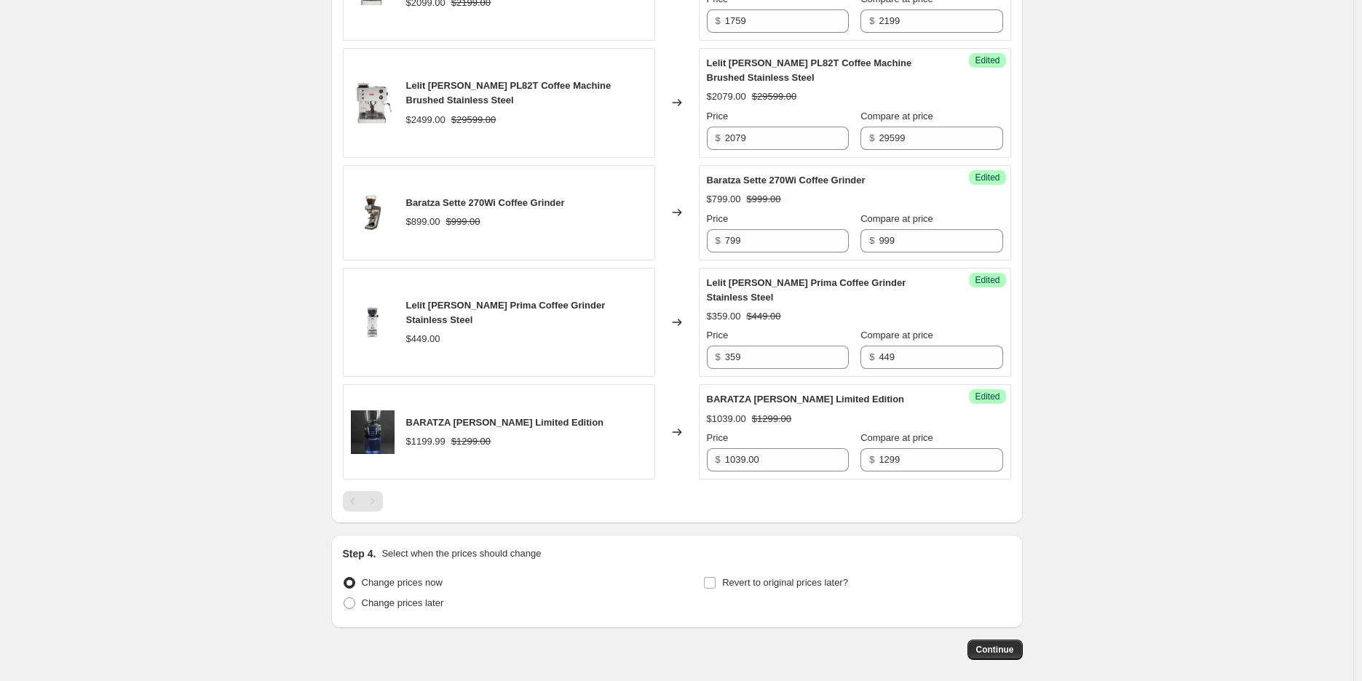
scroll to position [1213, 0]
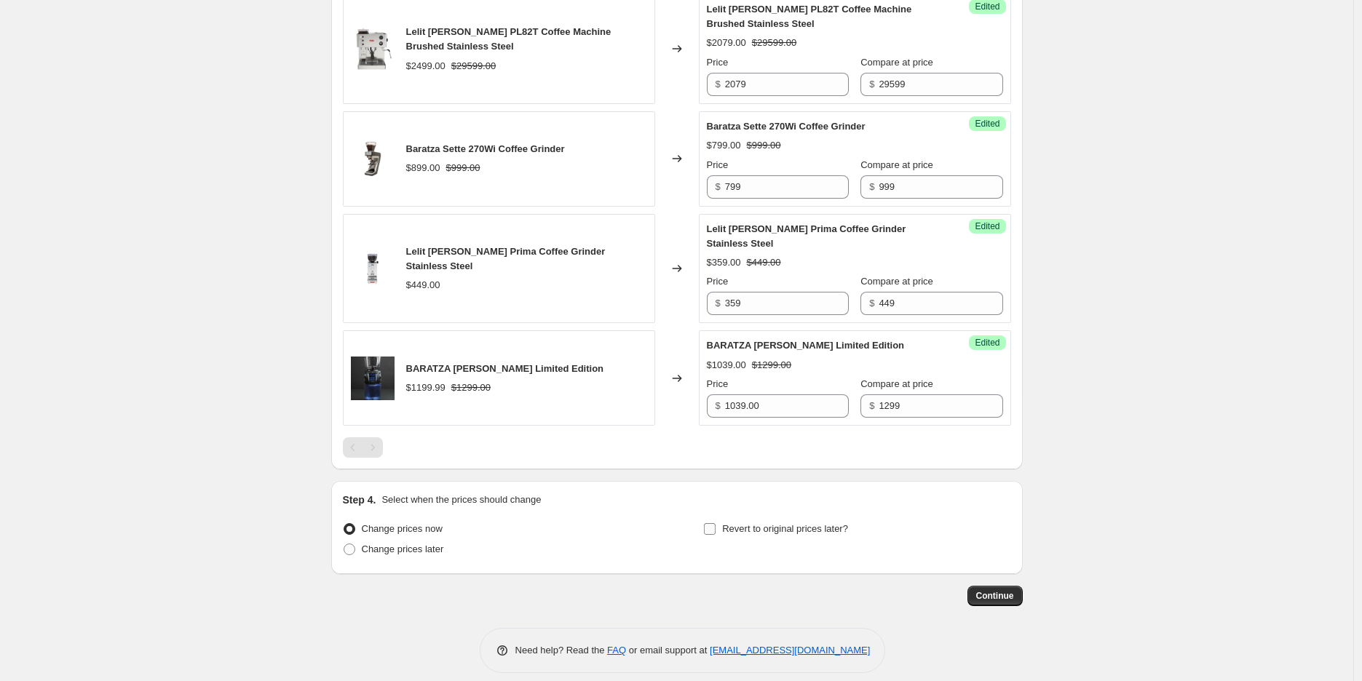
click at [773, 523] on span "Revert to original prices later?" at bounding box center [785, 528] width 126 height 11
click at [715, 523] on input "Revert to original prices later?" at bounding box center [710, 529] width 12 height 12
checkbox input "true"
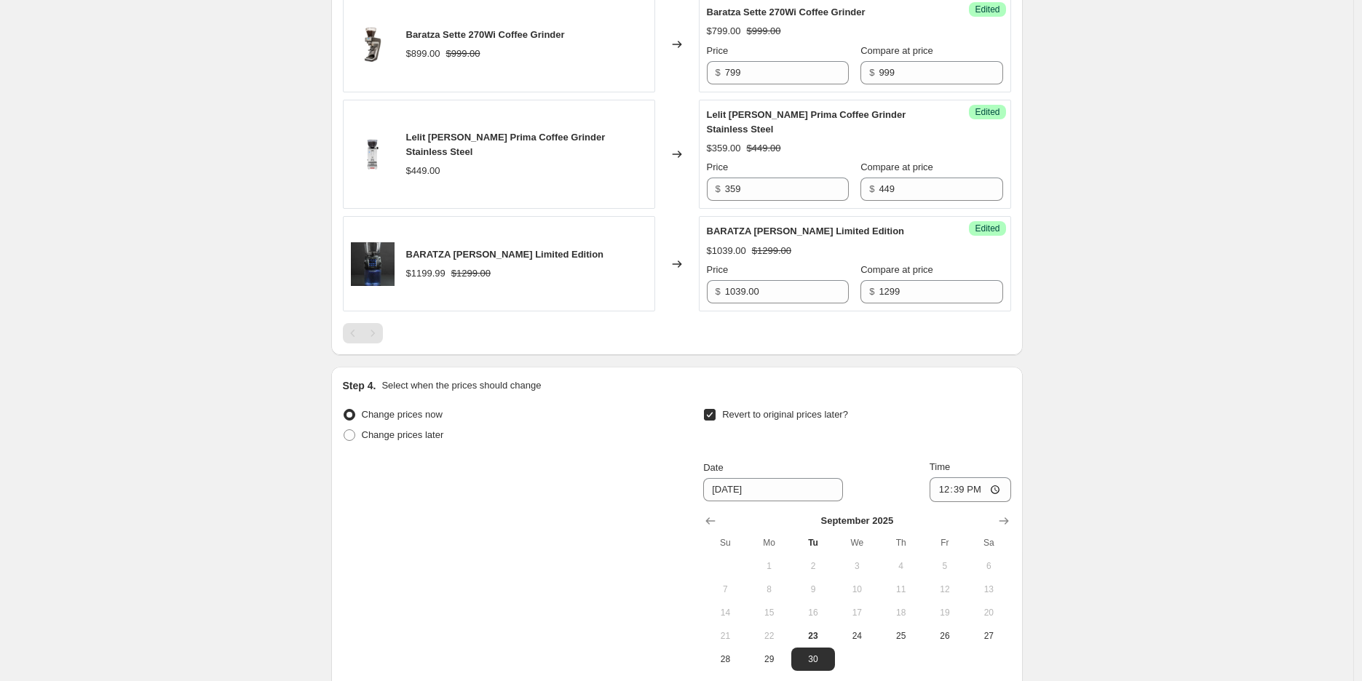
scroll to position [1376, 0]
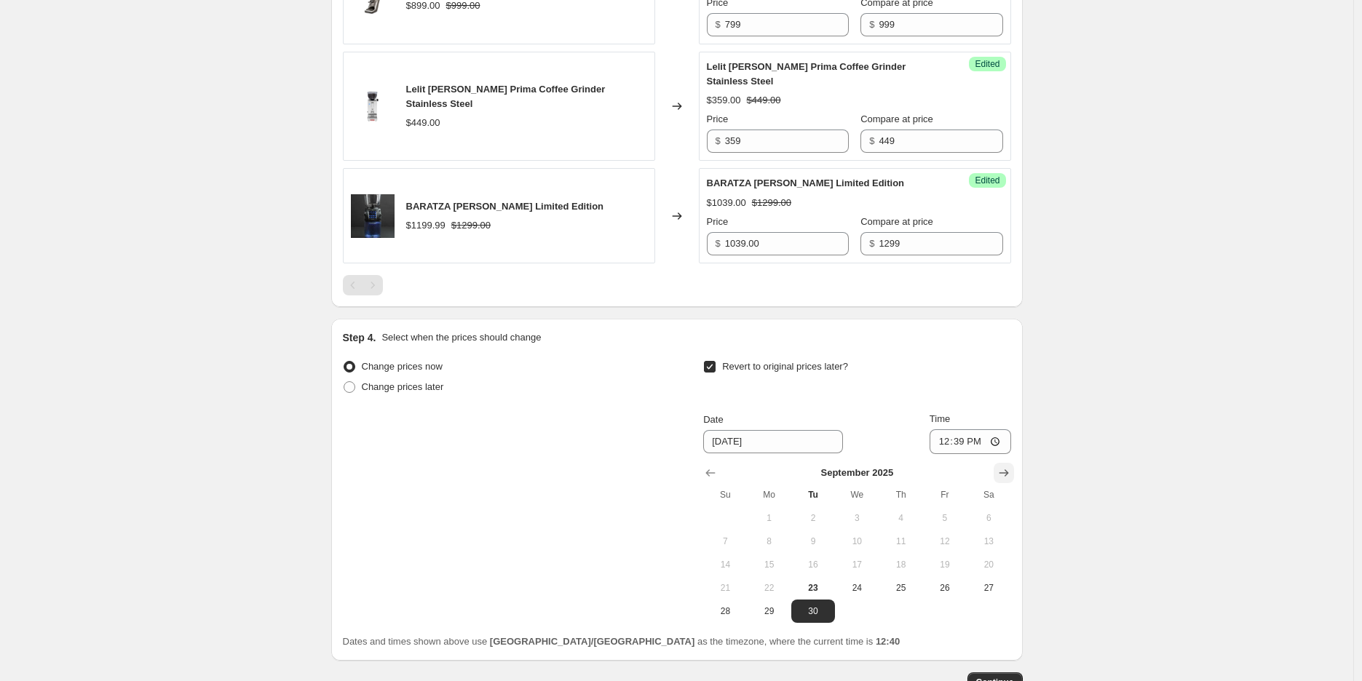
click at [1003, 468] on button "Show next month, October 2025" at bounding box center [1004, 473] width 20 height 20
drag, startPoint x: 981, startPoint y: 530, endPoint x: 860, endPoint y: 531, distance: 120.8
click at [942, 535] on tr "5 6 7 8 9 10 11" at bounding box center [856, 541] width 307 height 23
click at [737, 559] on span "12" at bounding box center [725, 565] width 32 height 12
type input "[DATE]"
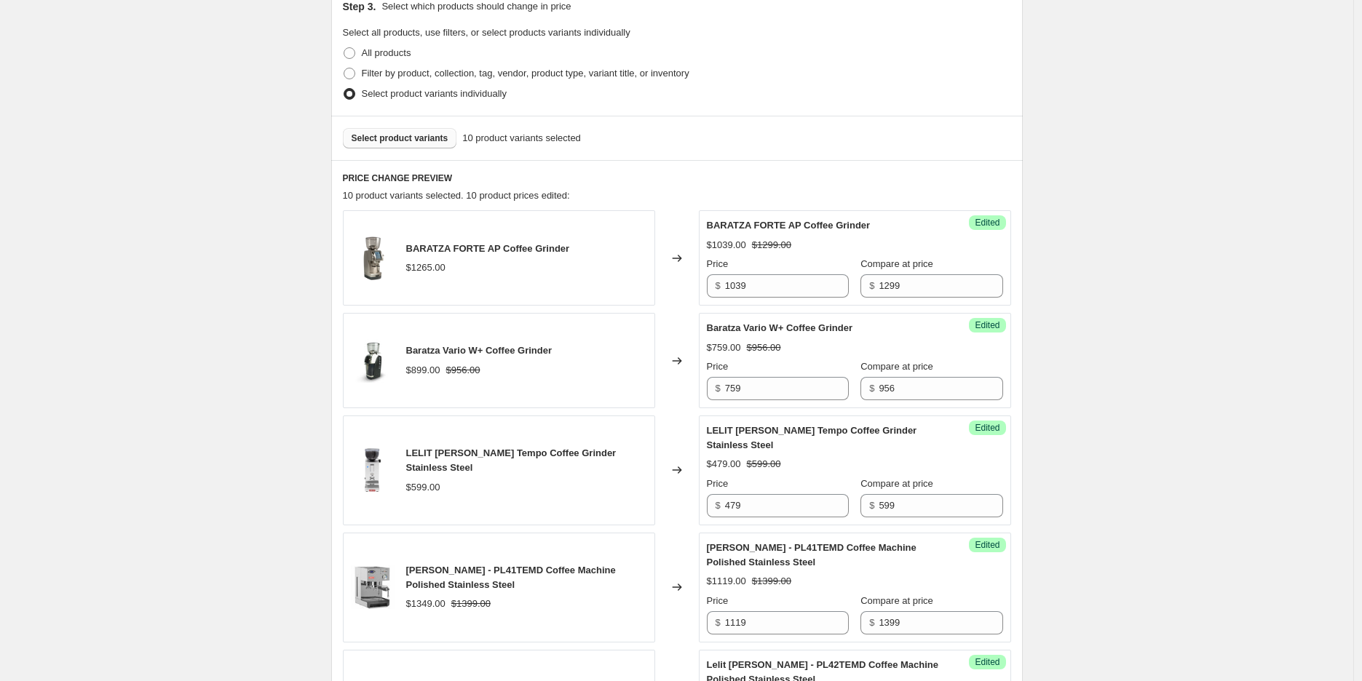
scroll to position [1, 0]
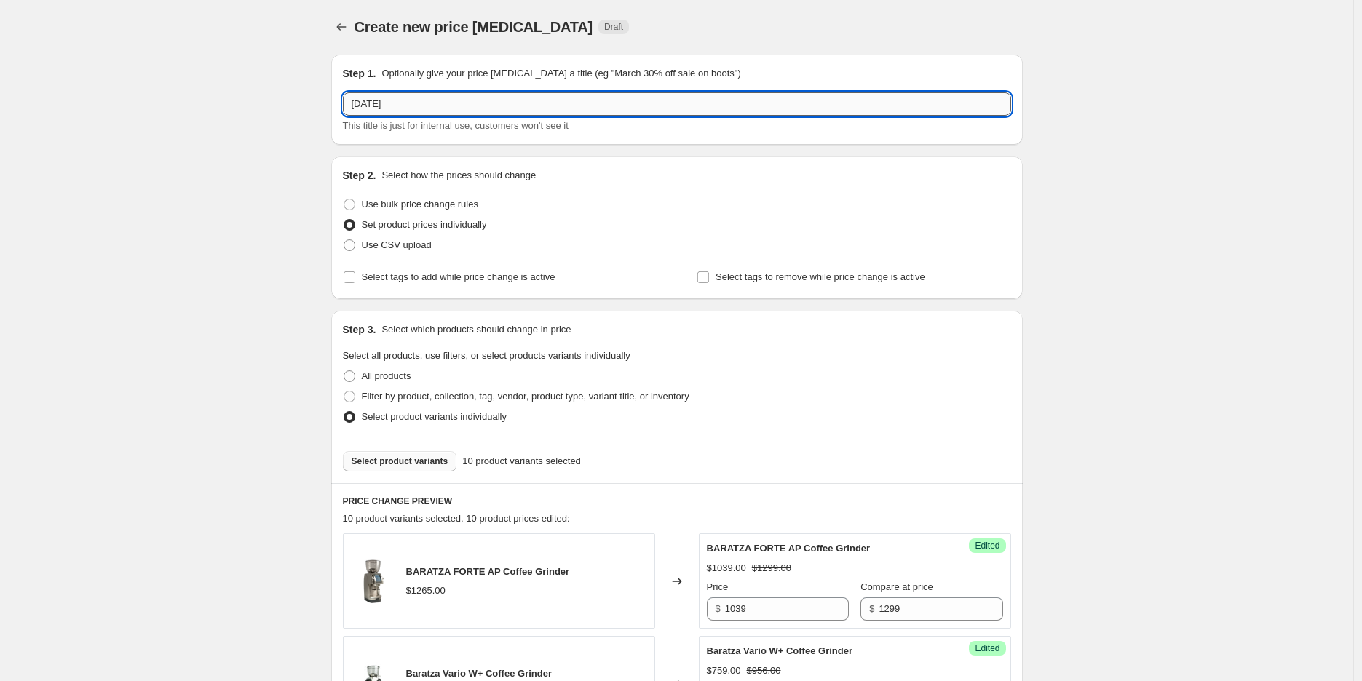
click at [486, 100] on input "[DATE]" at bounding box center [677, 103] width 668 height 23
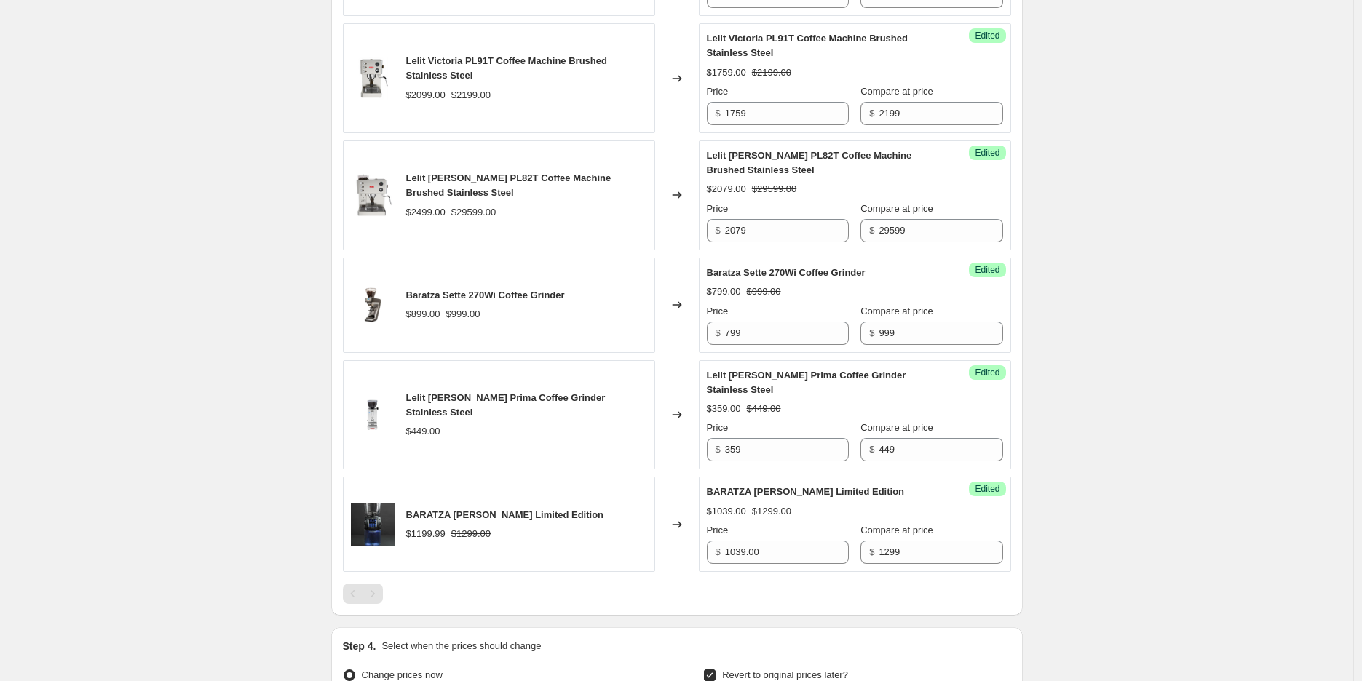
scroll to position [1294, 0]
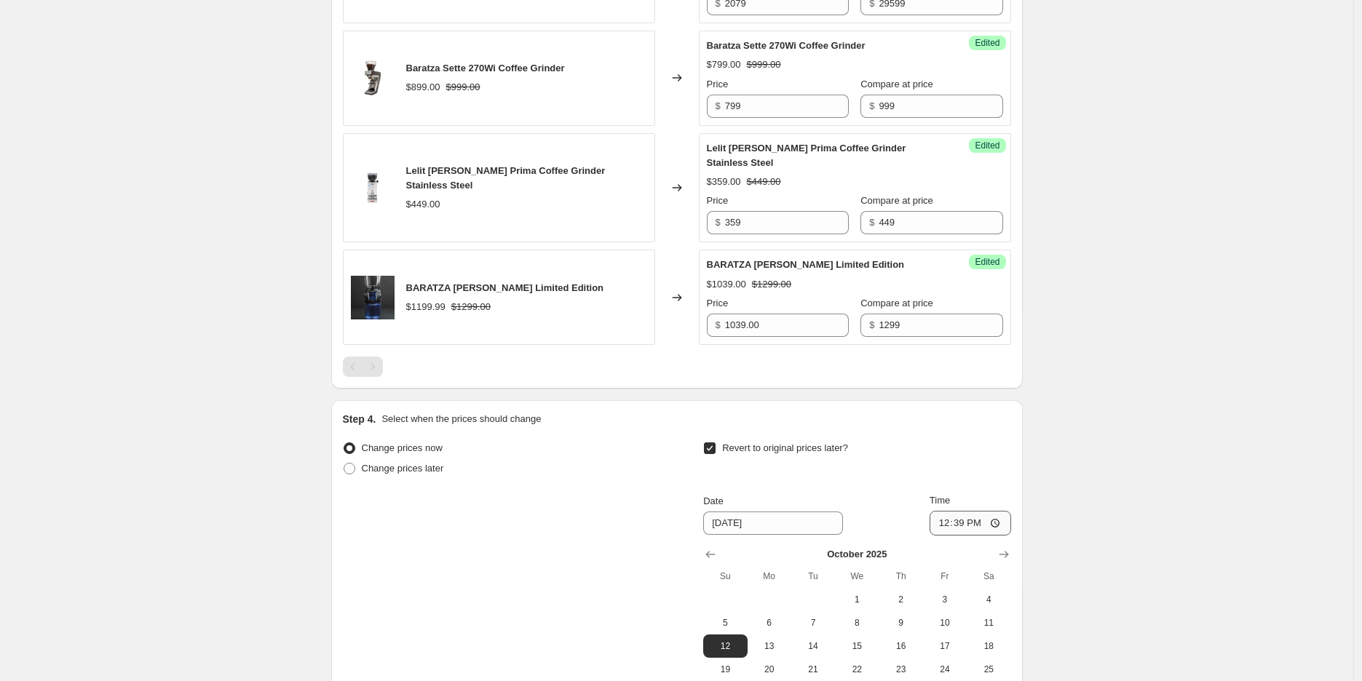
type input "[DATE] - Baratza & Lelit"
click at [972, 511] on input "12:39" at bounding box center [970, 523] width 82 height 25
click at [944, 511] on input "12:39" at bounding box center [970, 523] width 82 height 25
drag, startPoint x: 956, startPoint y: 514, endPoint x: 986, endPoint y: 512, distance: 29.9
click at [972, 514] on input "12:39" at bounding box center [970, 523] width 82 height 25
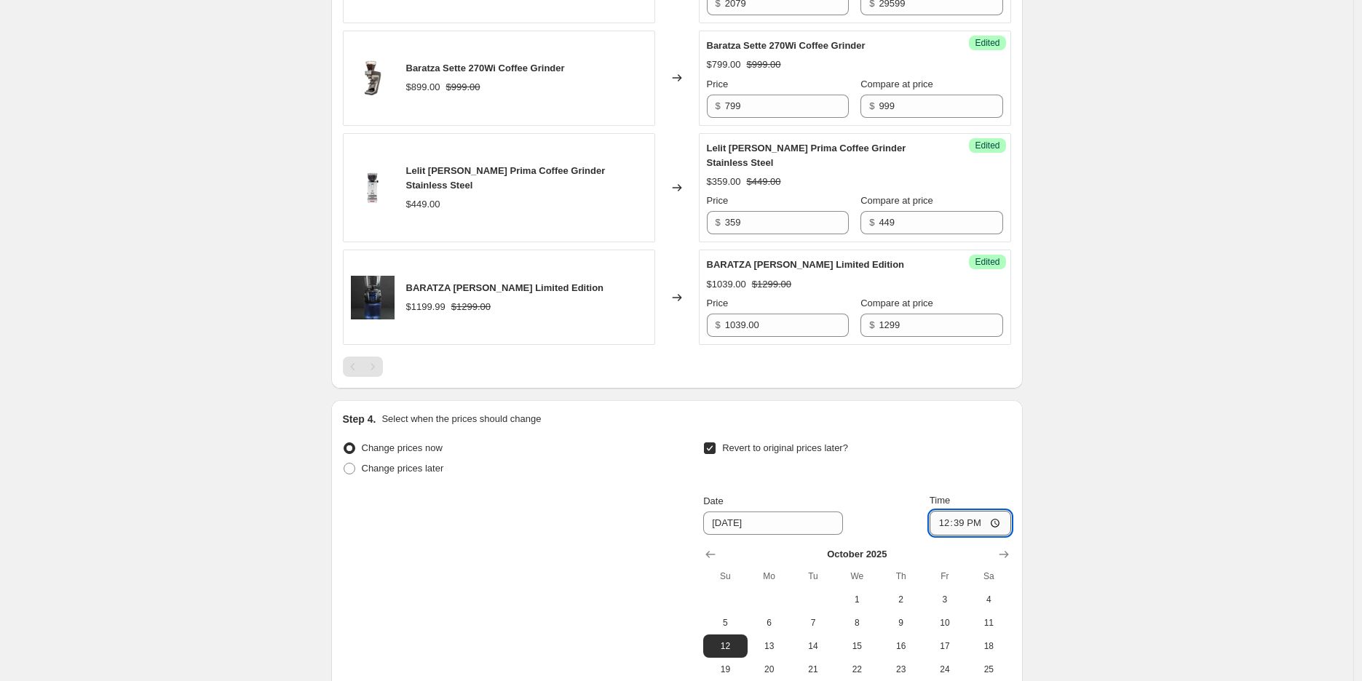
click at [1007, 514] on input "12:39" at bounding box center [970, 523] width 82 height 25
click at [998, 511] on input "12:39" at bounding box center [970, 523] width 82 height 25
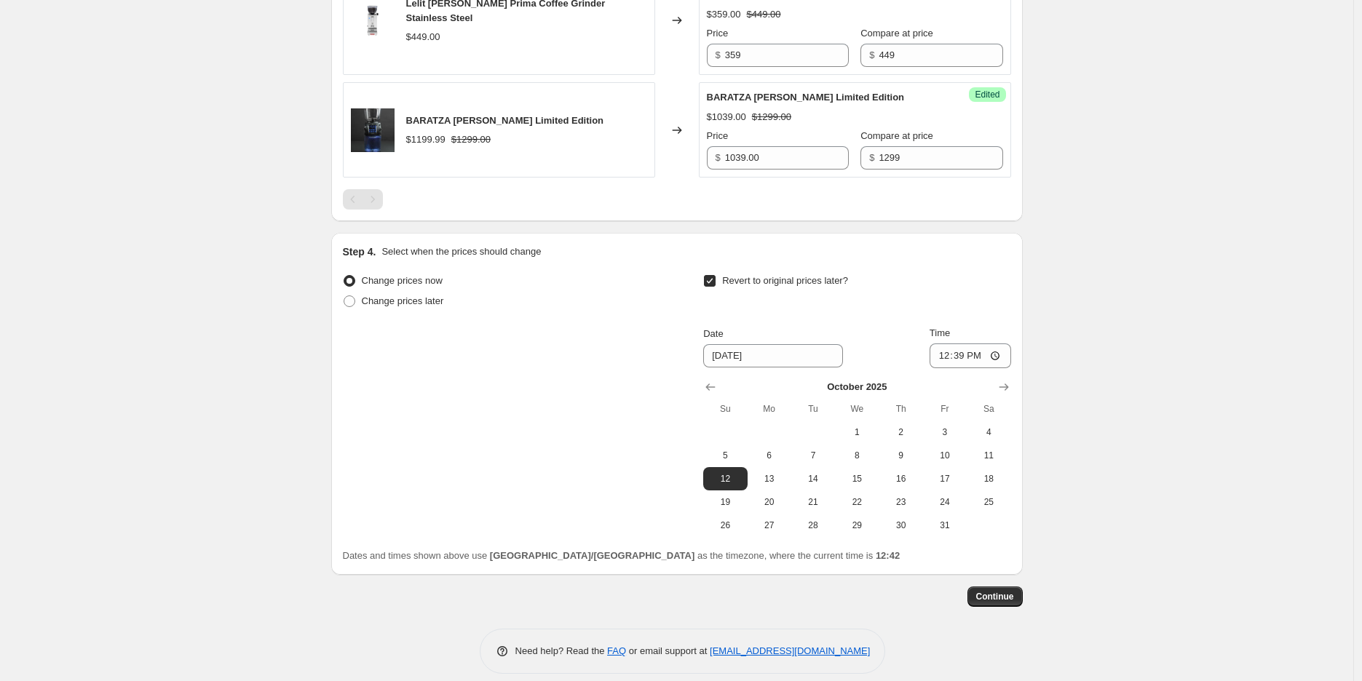
scroll to position [1463, 0]
click at [970, 343] on input "12:39" at bounding box center [970, 354] width 82 height 25
click at [978, 345] on input "12:39" at bounding box center [970, 354] width 82 height 25
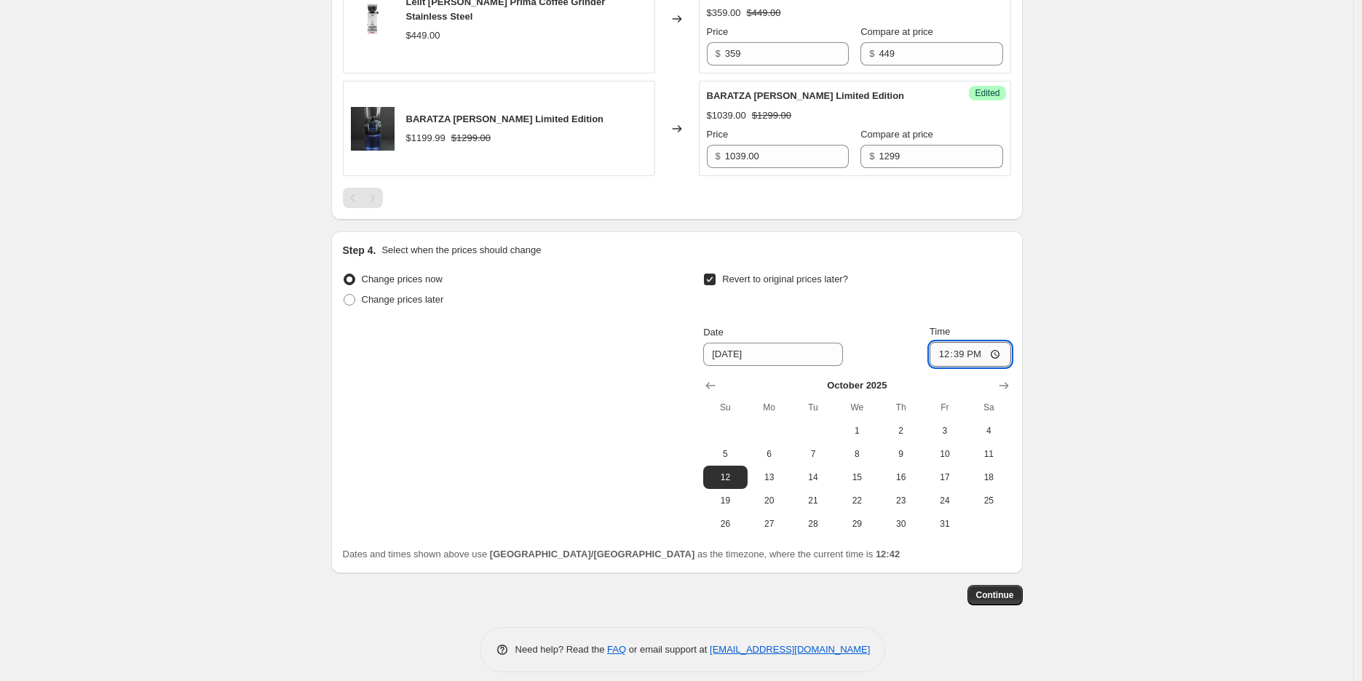
click at [978, 342] on input "12:39" at bounding box center [970, 354] width 82 height 25
click at [999, 342] on input "12:39" at bounding box center [970, 354] width 82 height 25
type input "00:39"
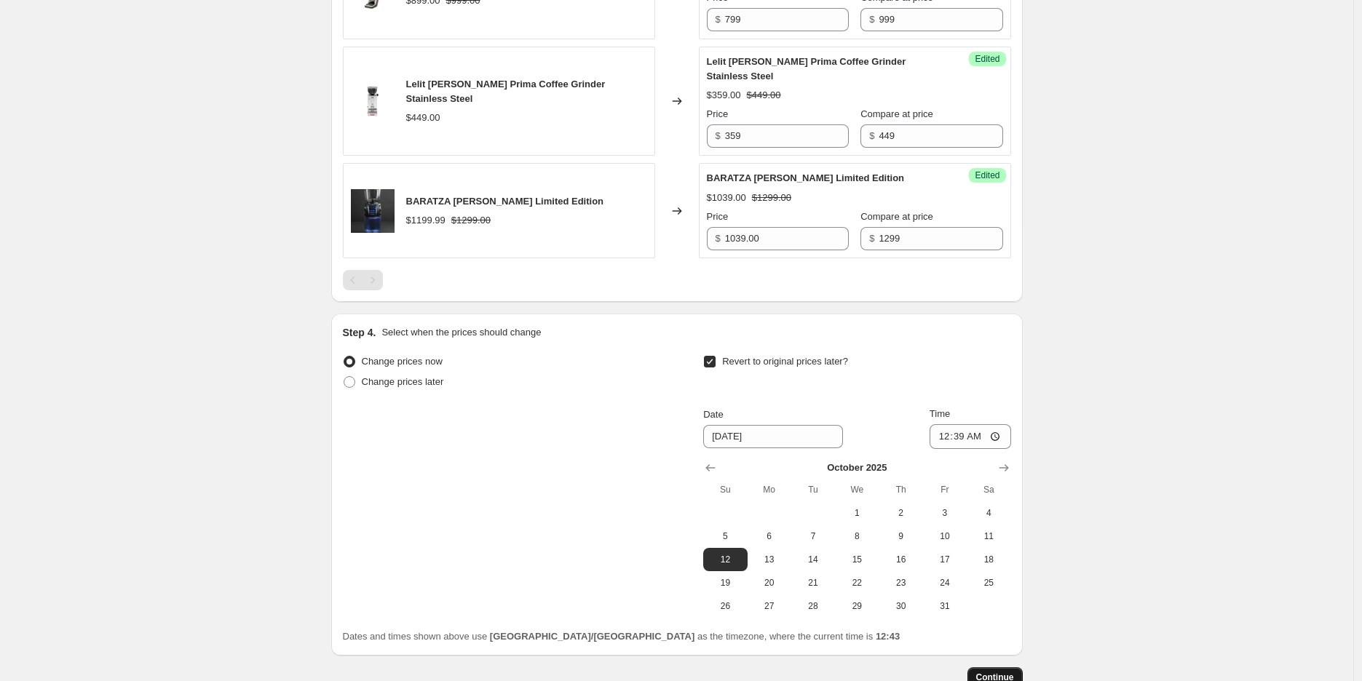
scroll to position [1382, 0]
click at [1012, 671] on span "Continue" at bounding box center [995, 677] width 38 height 12
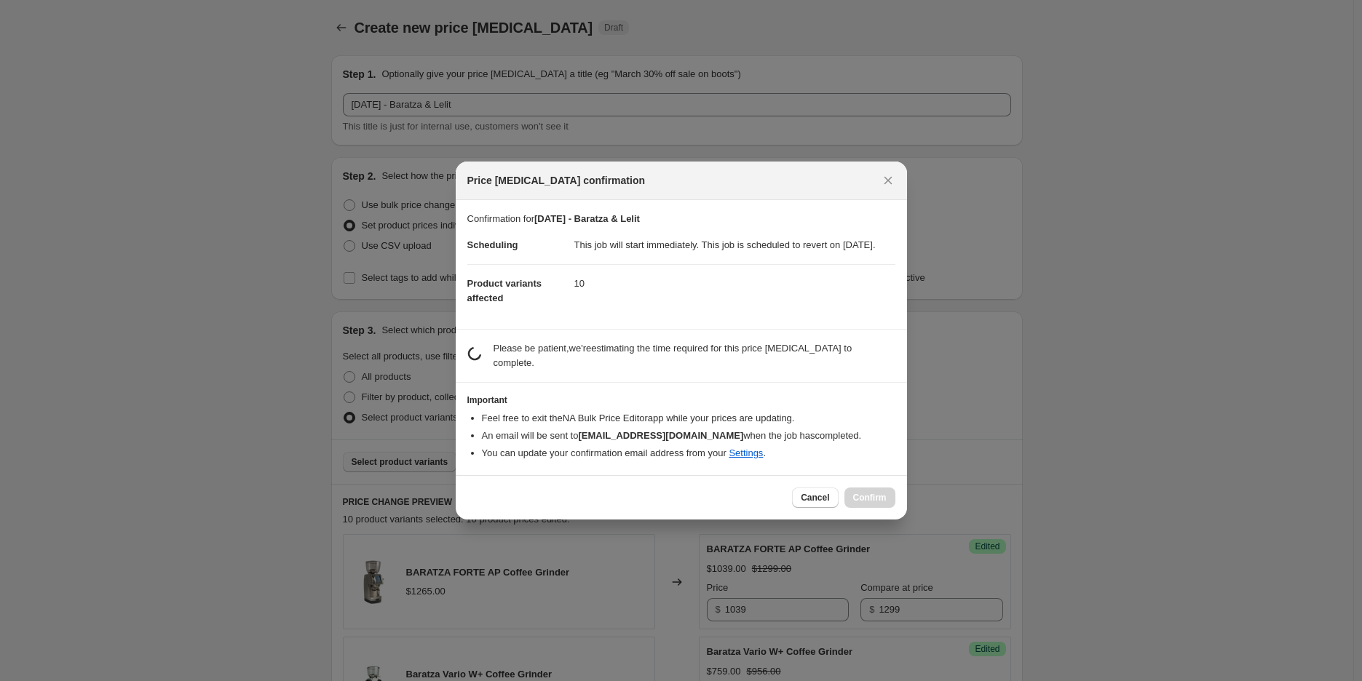
scroll to position [0, 0]
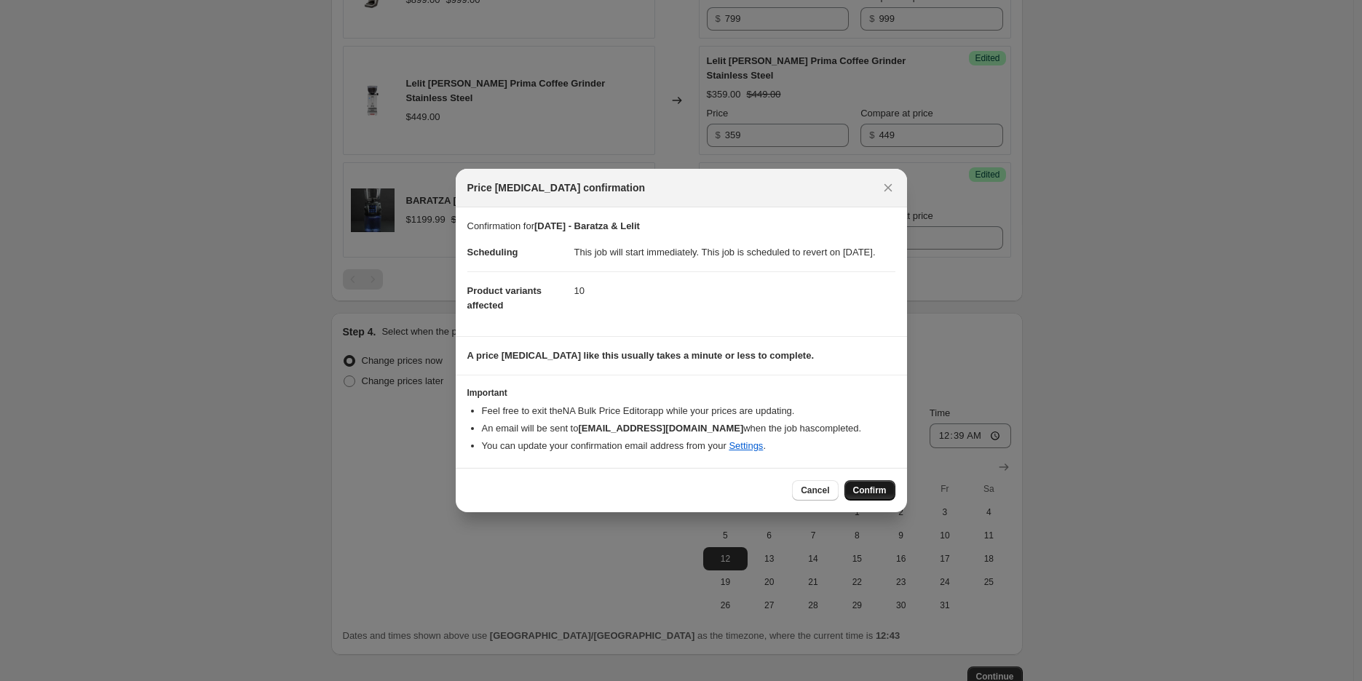
click at [853, 501] on button "Confirm" at bounding box center [869, 490] width 51 height 20
type input "[DATE] - Baratza & Lelit"
